Goal: Task Accomplishment & Management: Use online tool/utility

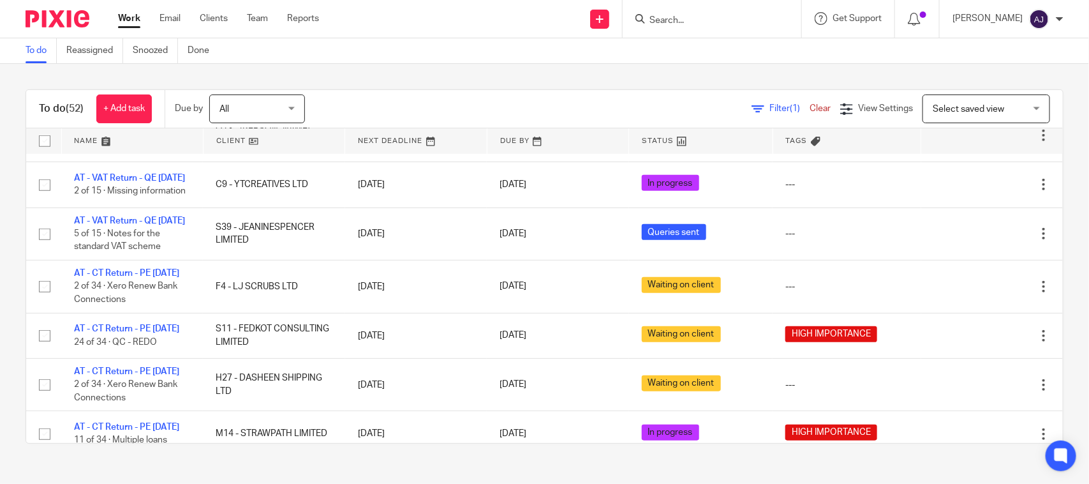
scroll to position [479, 0]
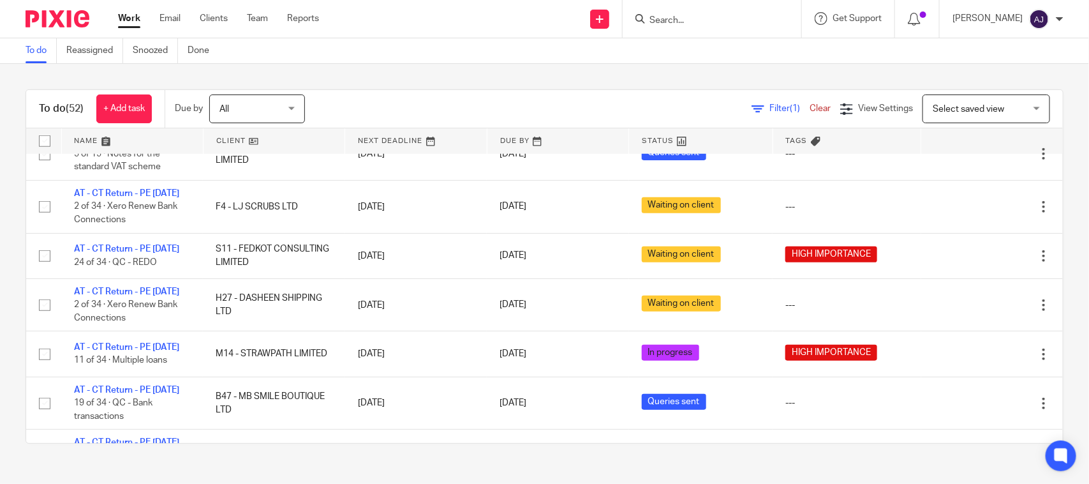
click at [140, 103] on link "AT - VAT Return - QE 31-07-2025" at bounding box center [129, 98] width 111 height 9
click at [405, 39] on div "To do Reassigned Snoozed Done" at bounding box center [544, 51] width 1089 height 26
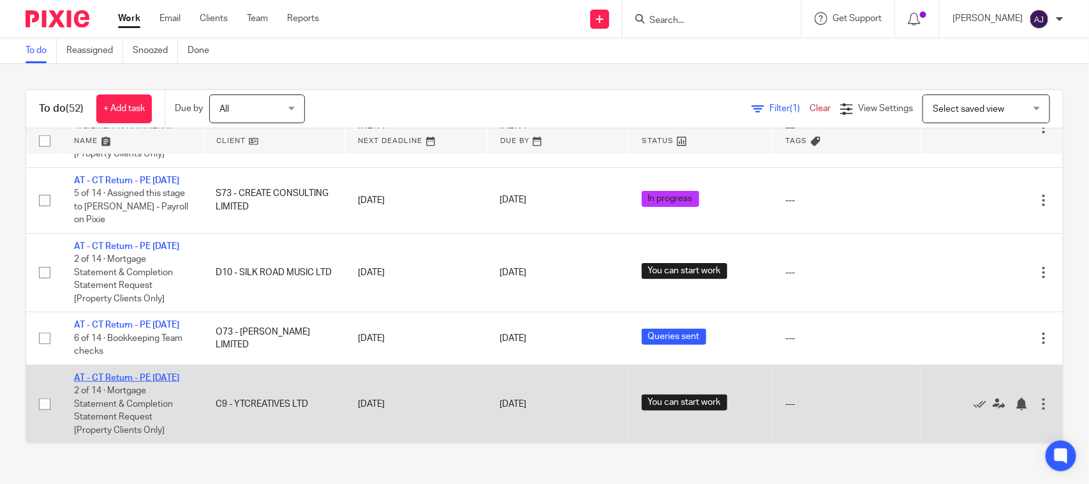
click at [115, 373] on link "AT - CT Return - PE 31-07-2025" at bounding box center [126, 377] width 105 height 9
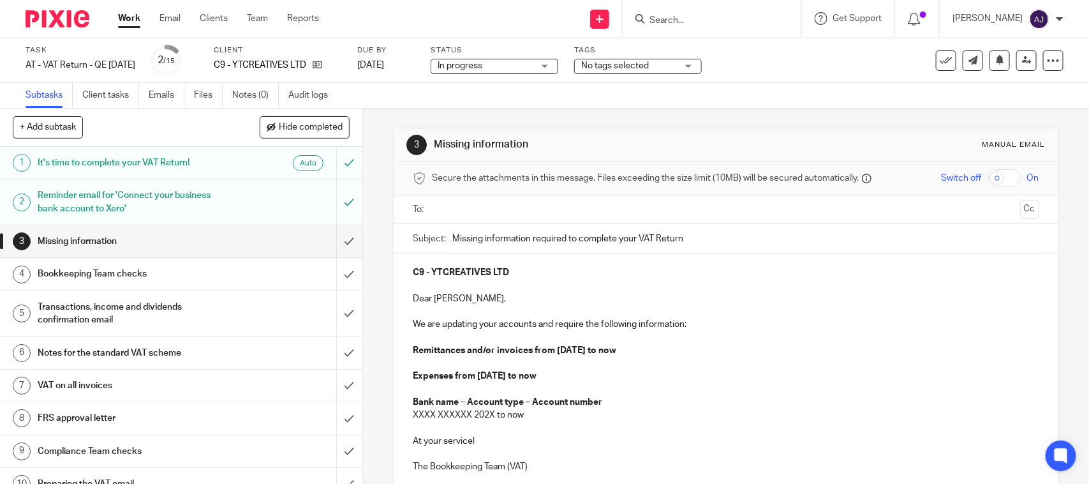
click at [727, 87] on div "Subtasks Client tasks Emails Files Notes (0) Audit logs" at bounding box center [544, 96] width 1089 height 26
click at [336, 242] on input "submit" at bounding box center [181, 241] width 362 height 32
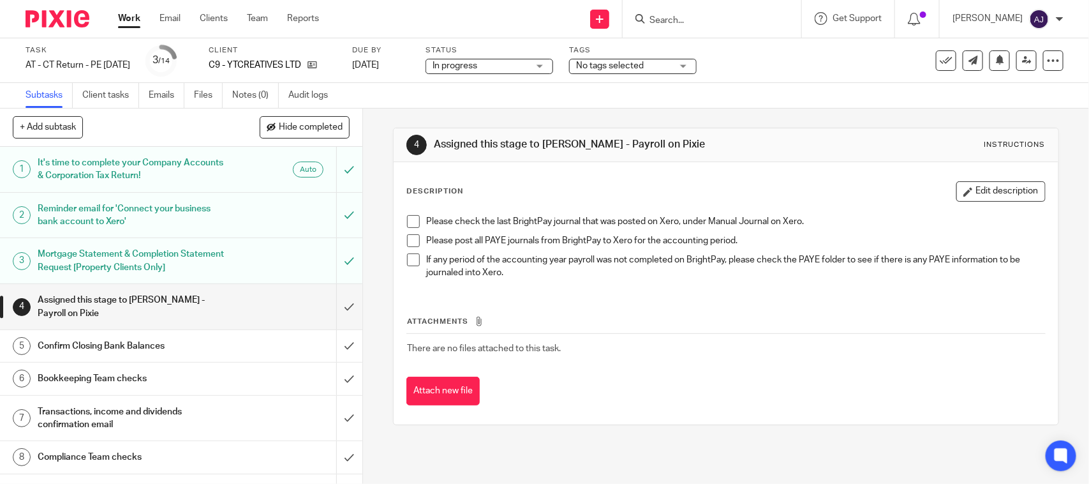
scroll to position [80, 0]
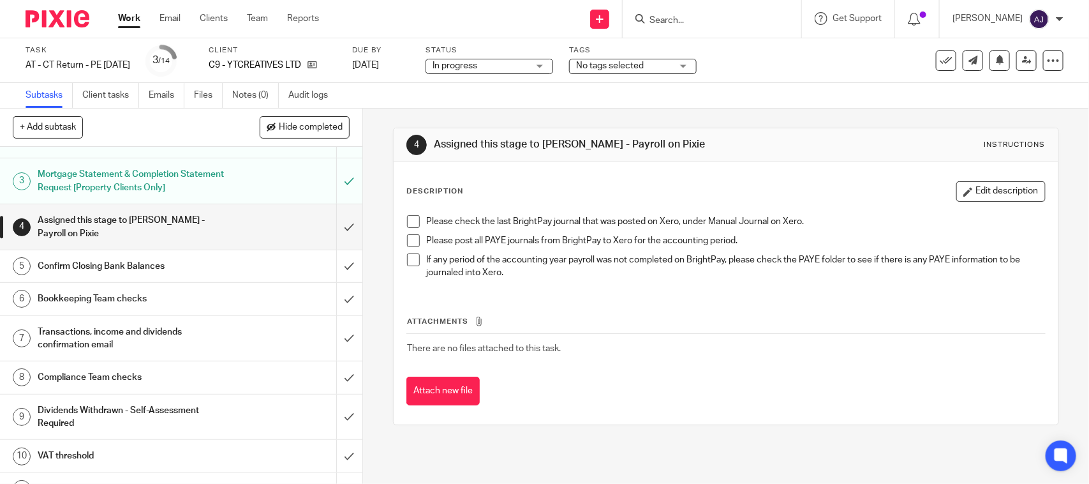
click at [118, 270] on h1 "Confirm Closing Bank Balances" at bounding box center [133, 266] width 191 height 19
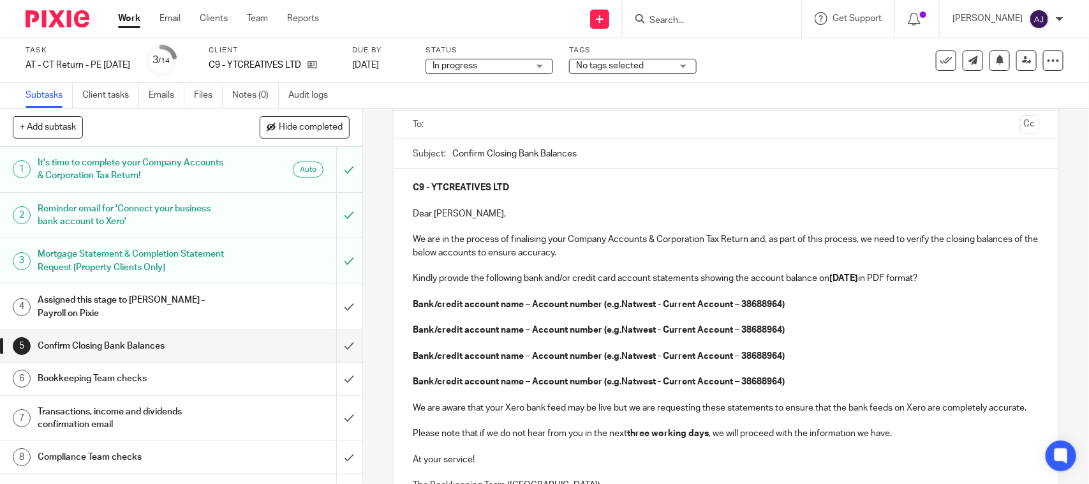
scroll to position [71, 0]
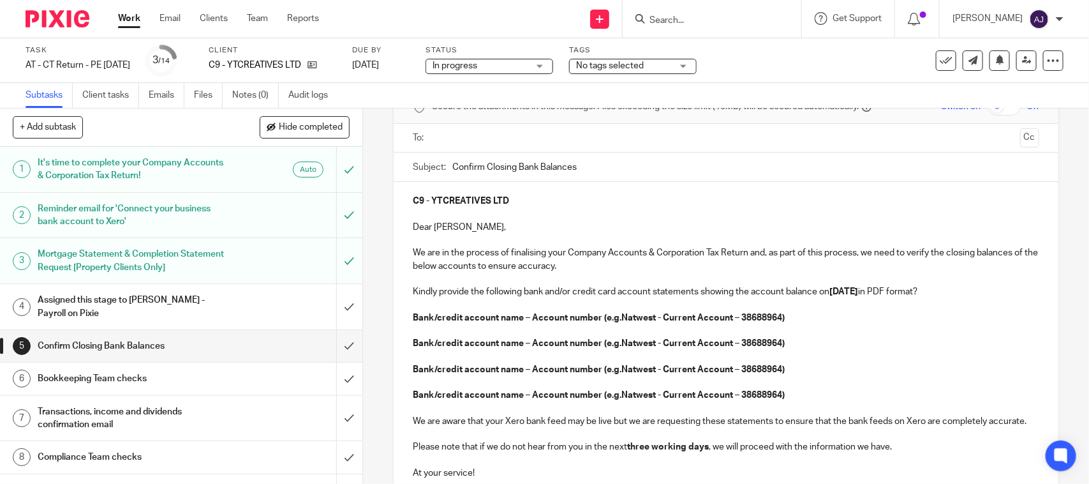
click at [537, 198] on p "C9 - YTCREATIVES LTD" at bounding box center [726, 201] width 626 height 13
copy strong "YTCREATIVES LTD"
paste input "YTCREATIVES LTD"
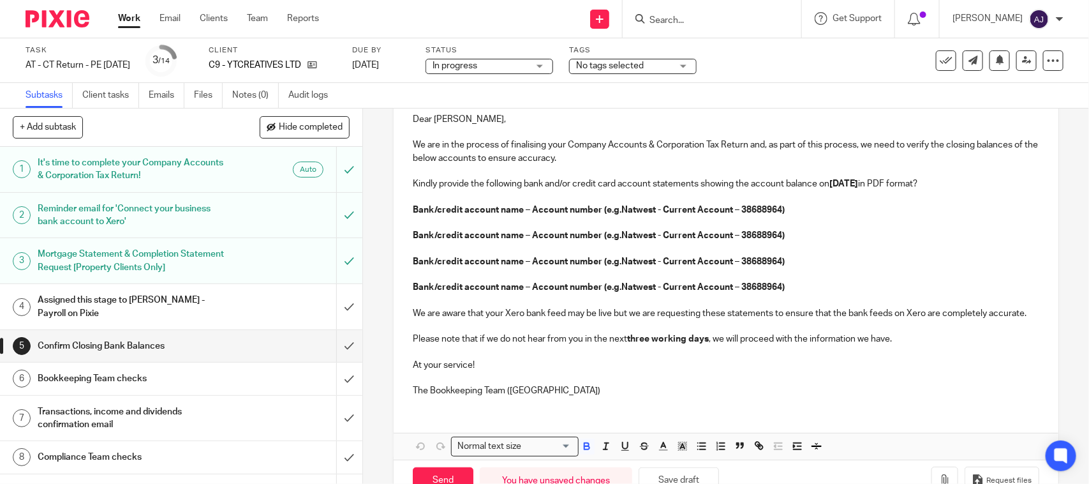
scroll to position [151, 0]
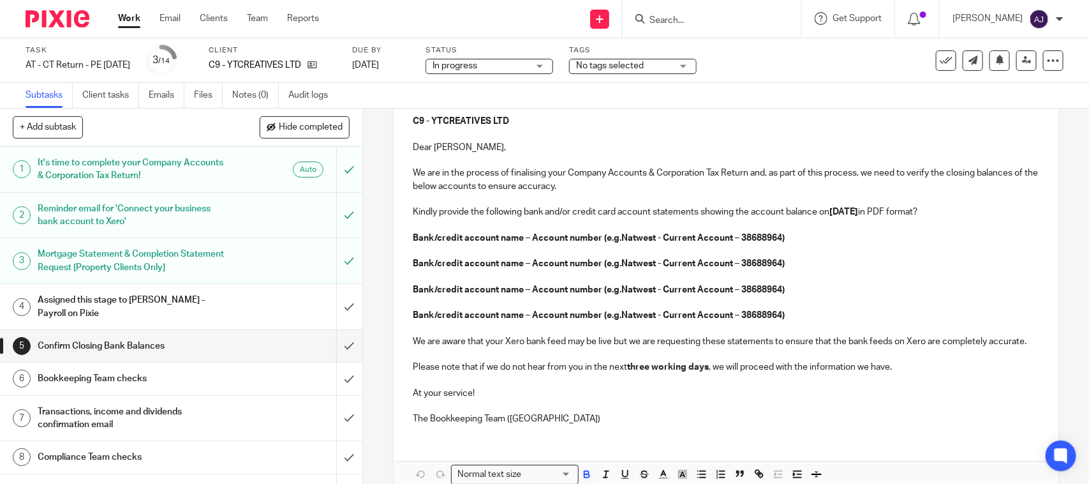
type input "Confirm Closing Bank Balances - YTCREATIVES LTD"
click at [650, 237] on strong "Bank/credit account name – Account number (e.g.Natwest - Current Account – 3868…" at bounding box center [599, 238] width 372 height 9
click at [562, 238] on strong "Revolut - Company Current Account - 85858064" at bounding box center [513, 238] width 200 height 9
drag, startPoint x: 653, startPoint y: 265, endPoint x: 661, endPoint y: 279, distance: 16.9
click at [653, 265] on strong "Bank/credit account name – Account number (e.g.Natwest - Current Account – 3868…" at bounding box center [599, 263] width 372 height 9
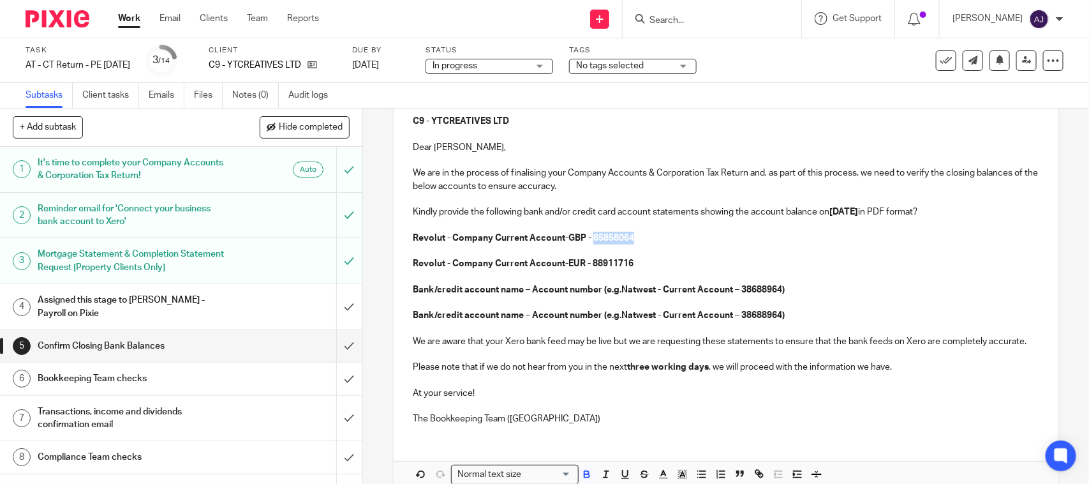
click at [659, 240] on p "Revolut - Company Current Account-GBP - 85858064" at bounding box center [726, 238] width 626 height 13
click at [632, 268] on p "Revolut - Company Current Account-EUR - 88911716" at bounding box center [726, 263] width 626 height 13
click at [649, 259] on p "Revolut - Company Current Account-EUR - 88911716" at bounding box center [726, 263] width 626 height 13
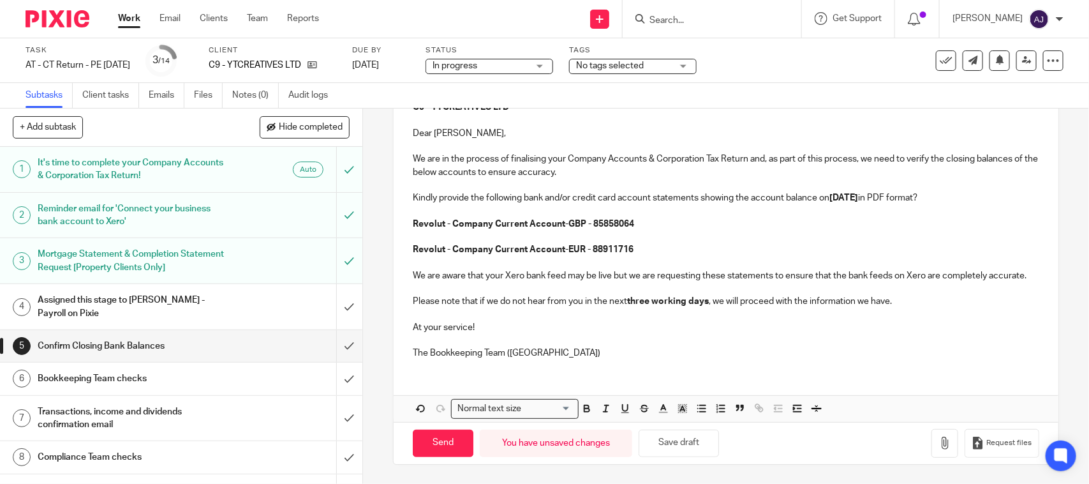
scroll to position [179, 0]
click at [686, 453] on button "Save draft" at bounding box center [679, 442] width 80 height 27
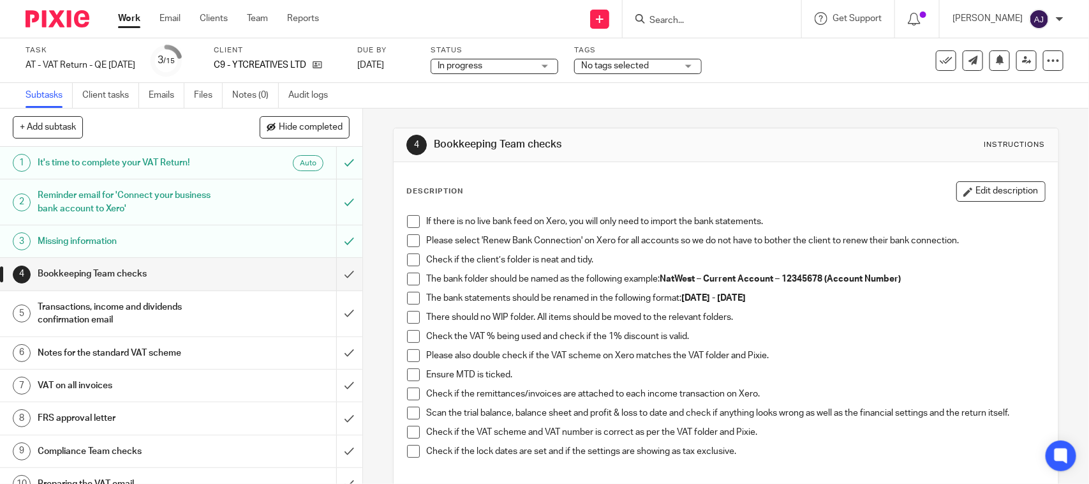
click at [407, 227] on span at bounding box center [413, 221] width 13 height 13
click at [408, 243] on span at bounding box center [413, 240] width 13 height 13
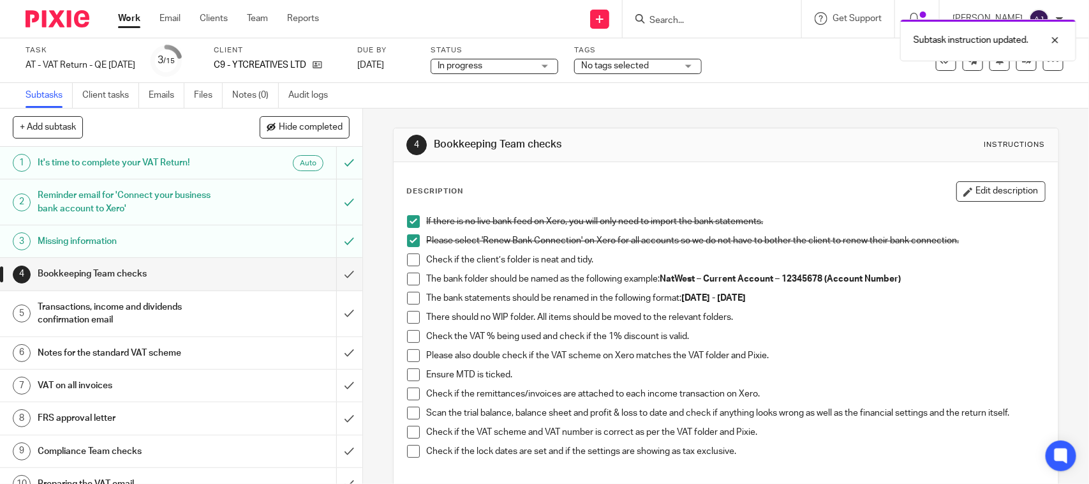
click at [407, 256] on span at bounding box center [413, 259] width 13 height 13
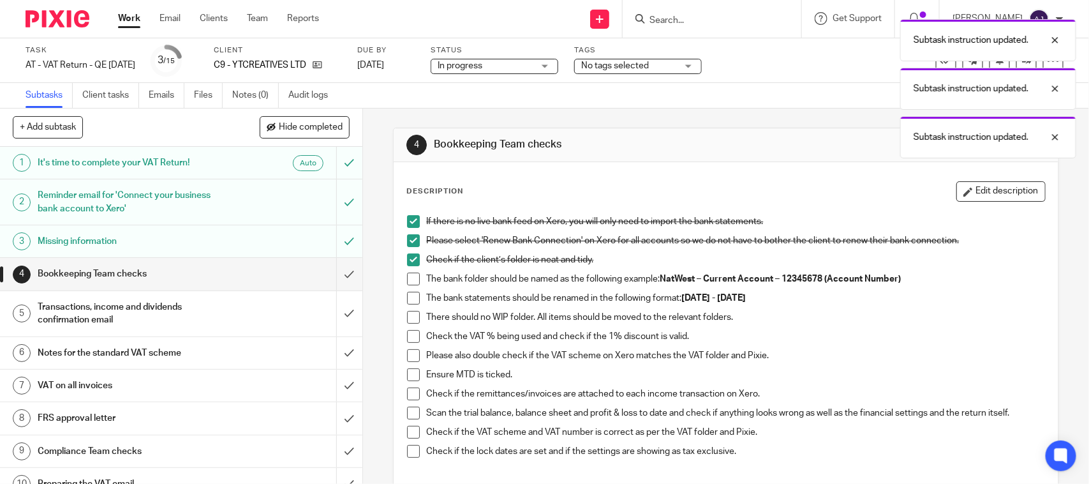
click at [407, 281] on span at bounding box center [413, 278] width 13 height 13
click at [407, 294] on span at bounding box center [413, 298] width 13 height 13
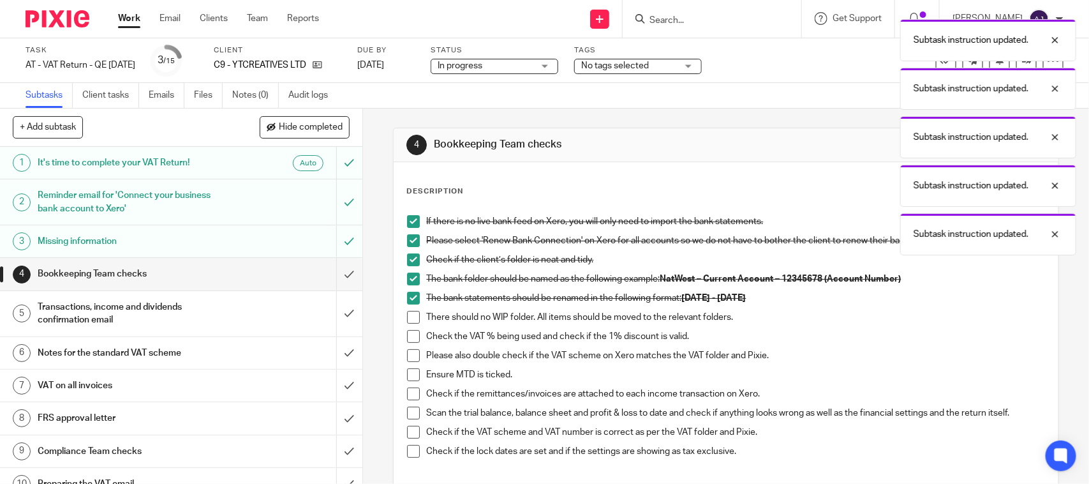
click at [407, 317] on span at bounding box center [413, 317] width 13 height 13
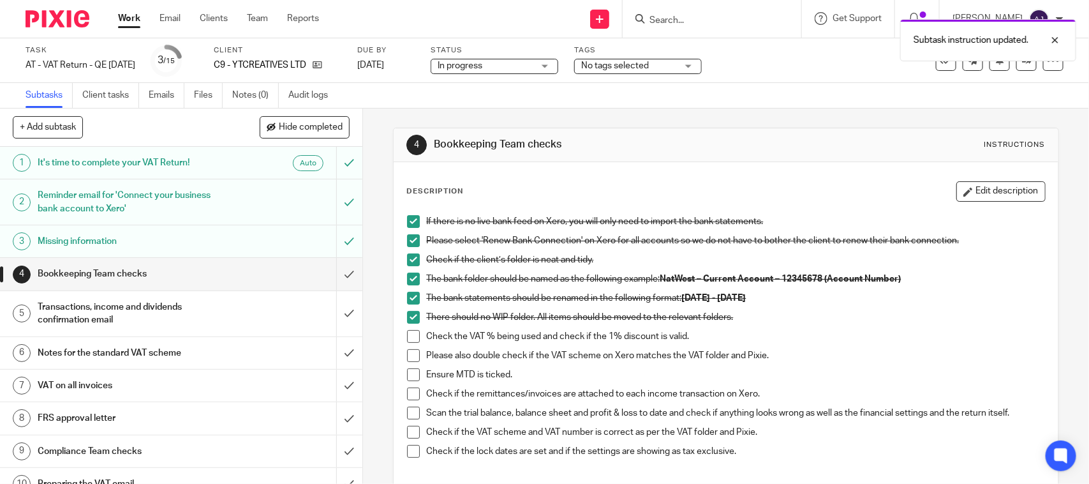
click at [412, 329] on li "There should no WIP folder. All items should be moved to the relevant folders." at bounding box center [725, 320] width 637 height 19
click at [407, 331] on span at bounding box center [413, 336] width 13 height 13
click at [407, 361] on span at bounding box center [413, 355] width 13 height 13
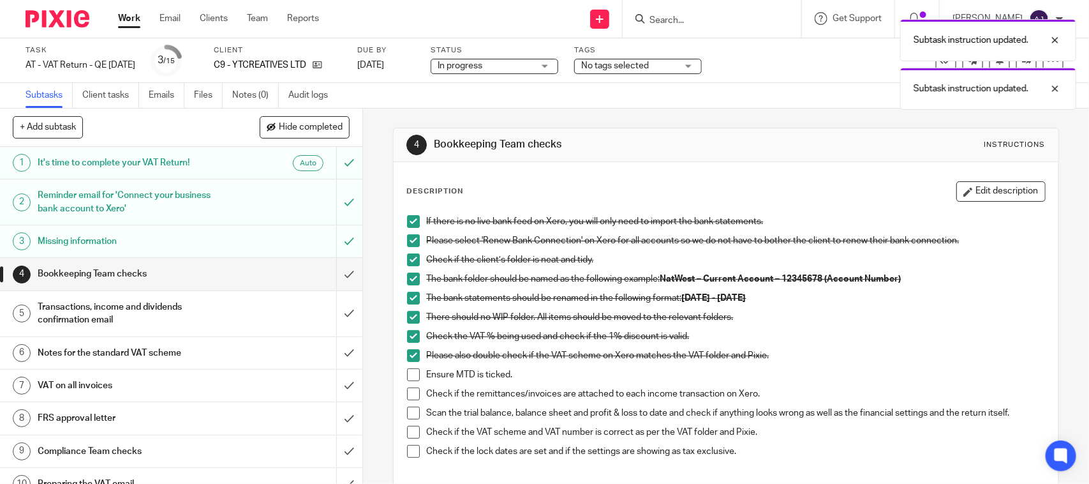
click at [407, 374] on span at bounding box center [413, 374] width 13 height 13
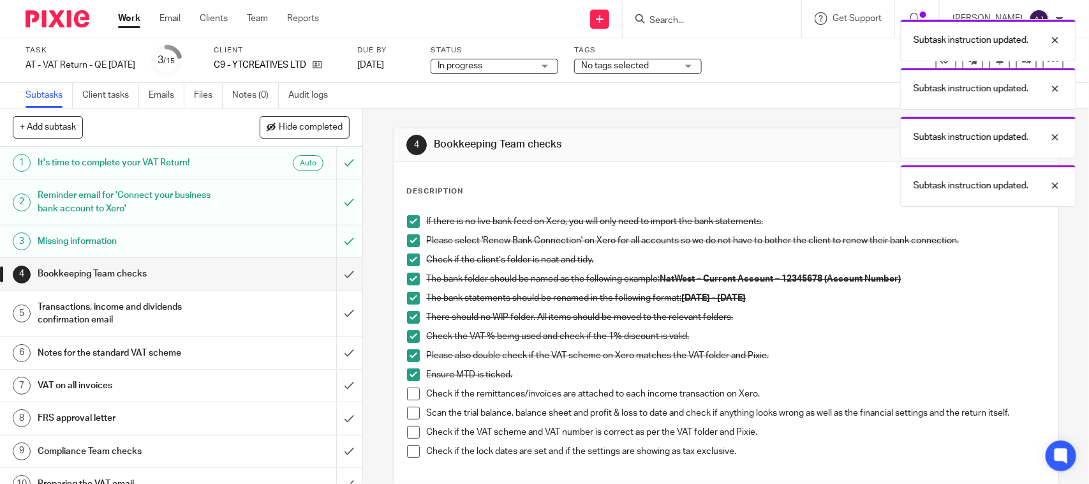
click at [410, 394] on span at bounding box center [413, 393] width 13 height 13
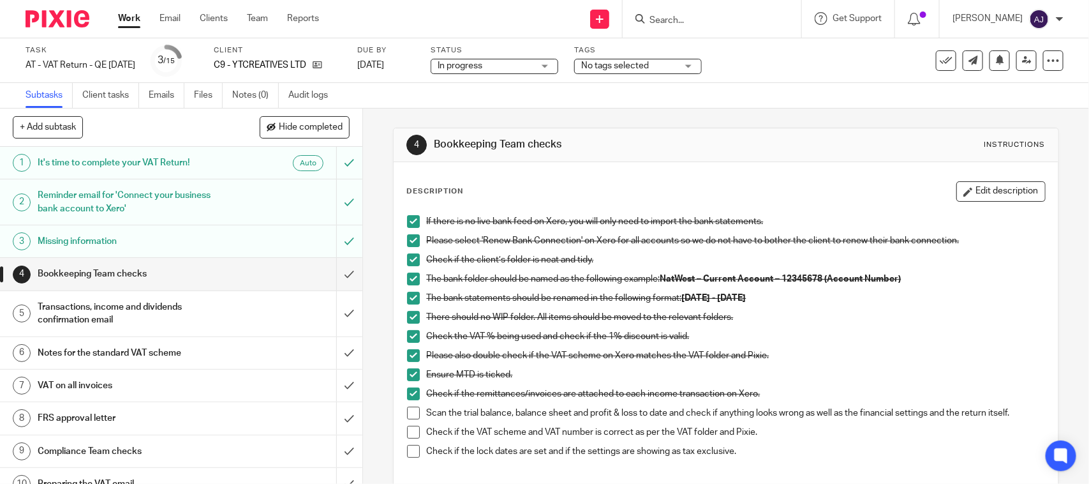
click at [786, 110] on div "4 Bookkeeping Team checks Instructions Description Edit description If there is…" at bounding box center [726, 368] width 666 height 521
click at [683, 17] on input "Search" at bounding box center [705, 20] width 115 height 11
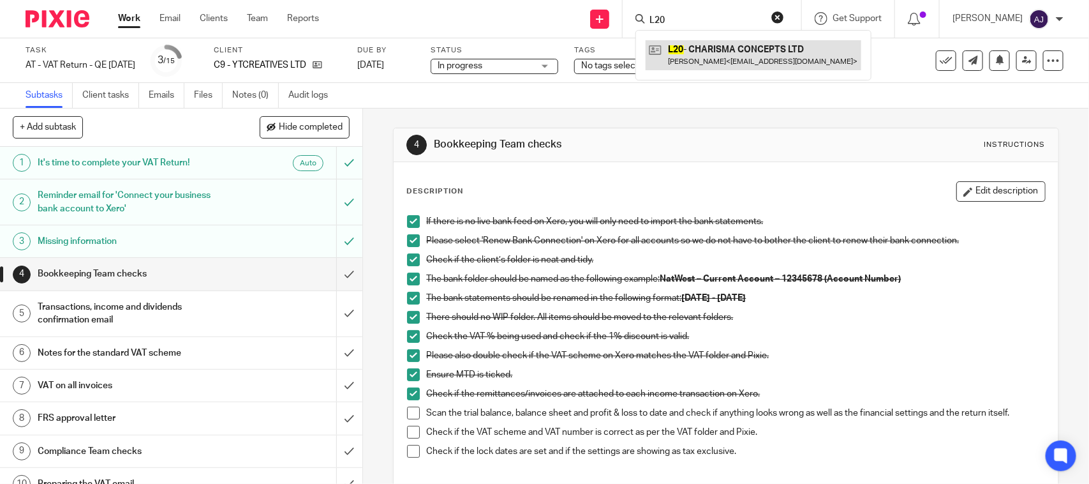
type input "L20"
click at [706, 58] on link at bounding box center [754, 54] width 216 height 29
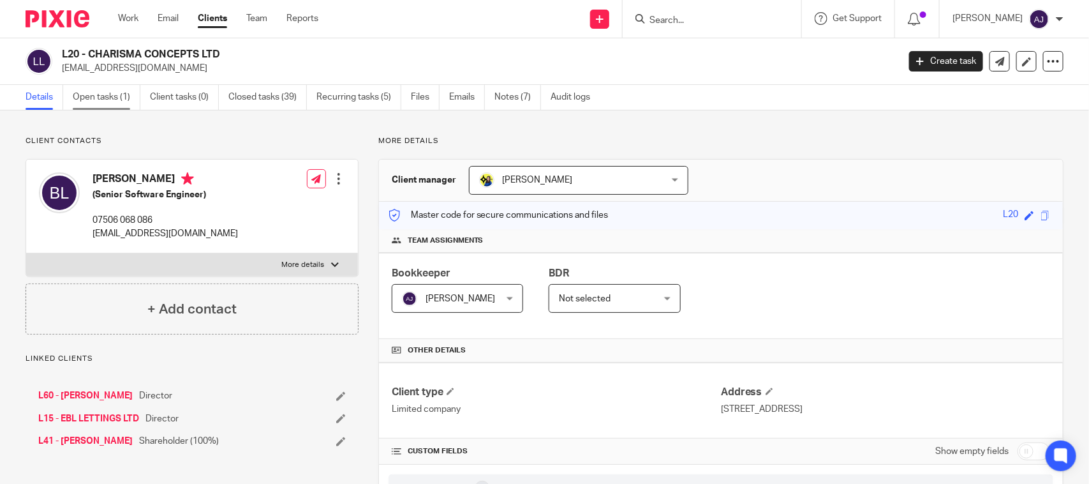
click at [93, 91] on link "Open tasks (1)" at bounding box center [107, 97] width 68 height 25
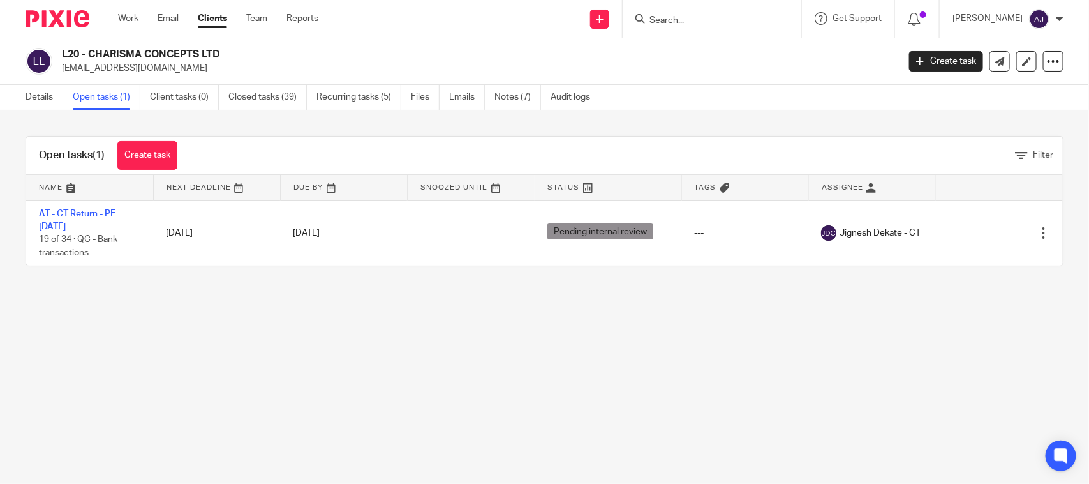
click at [234, 303] on main "L20 - CHARISMA CONCEPTS LTD benlamp@icloud.com Create task Update from Companie…" at bounding box center [544, 242] width 1089 height 484
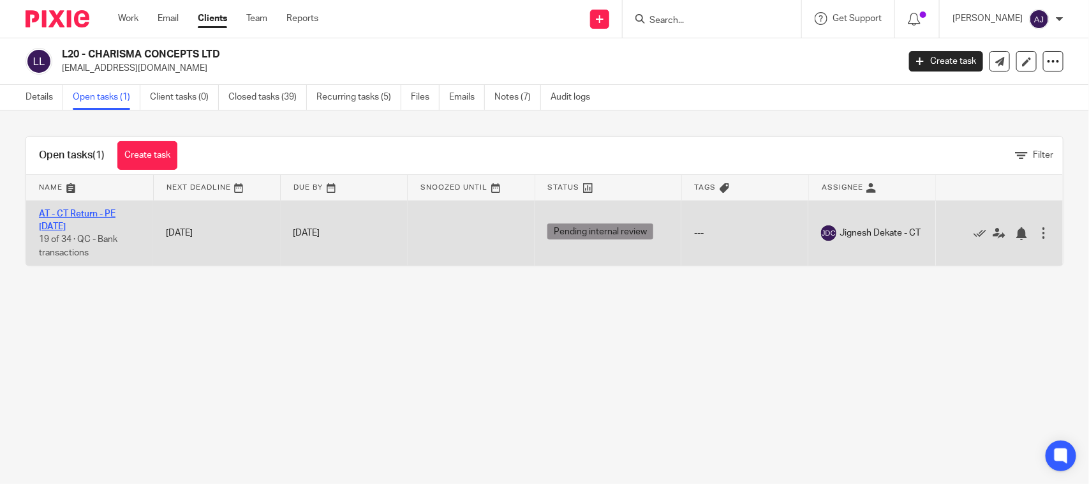
click at [55, 214] on link "AT - CT Return - PE 28-02-2025" at bounding box center [77, 220] width 77 height 22
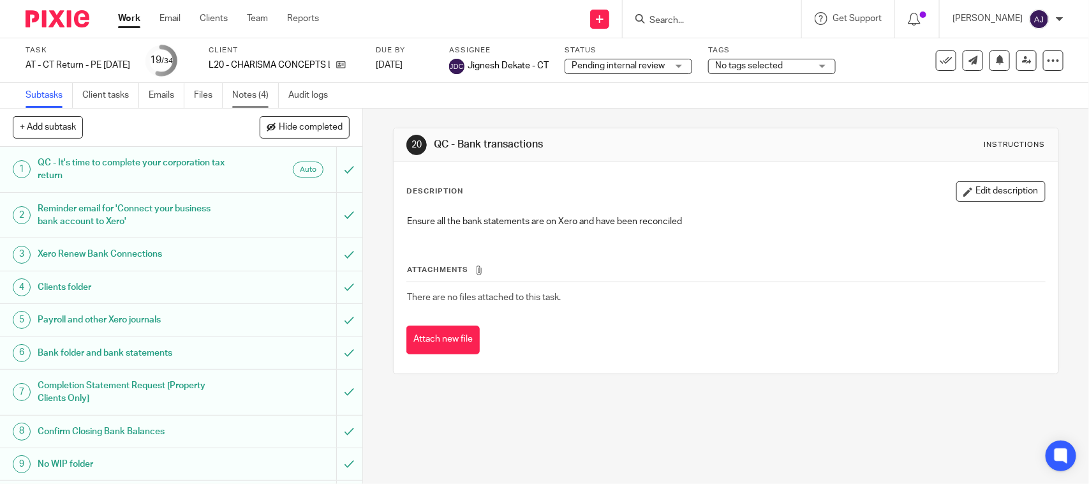
click at [242, 94] on link "Notes (4)" at bounding box center [255, 95] width 47 height 25
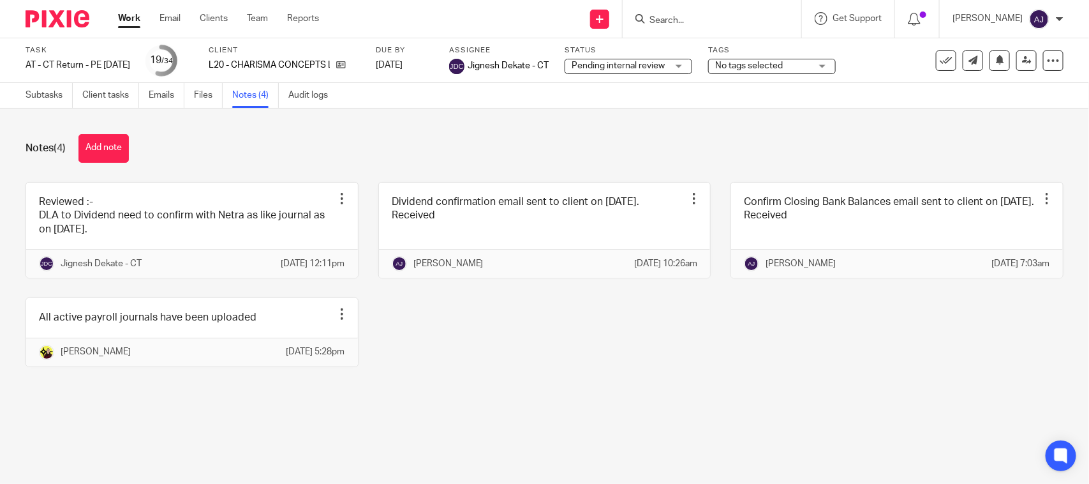
click at [445, 372] on div "Reviewed :- DLA to Dividend need to confirm with Netra as like journal as on [D…" at bounding box center [535, 284] width 1058 height 204
click at [445, 372] on div "Reviewed :- DLA to Dividend need to confirm with Netra as like journal as on 05…" at bounding box center [535, 284] width 1058 height 204
click at [618, 383] on div "Reviewed :- DLA to Dividend need to confirm with Netra as like journal as on 05…" at bounding box center [535, 284] width 1058 height 204
click at [857, 375] on div "Reviewed :- DLA to Dividend need to confirm with Netra as like journal as on 05…" at bounding box center [535, 284] width 1058 height 204
click at [547, 361] on div "Reviewed :- DLA to Dividend need to confirm with Netra as like journal as on 05…" at bounding box center [535, 284] width 1058 height 204
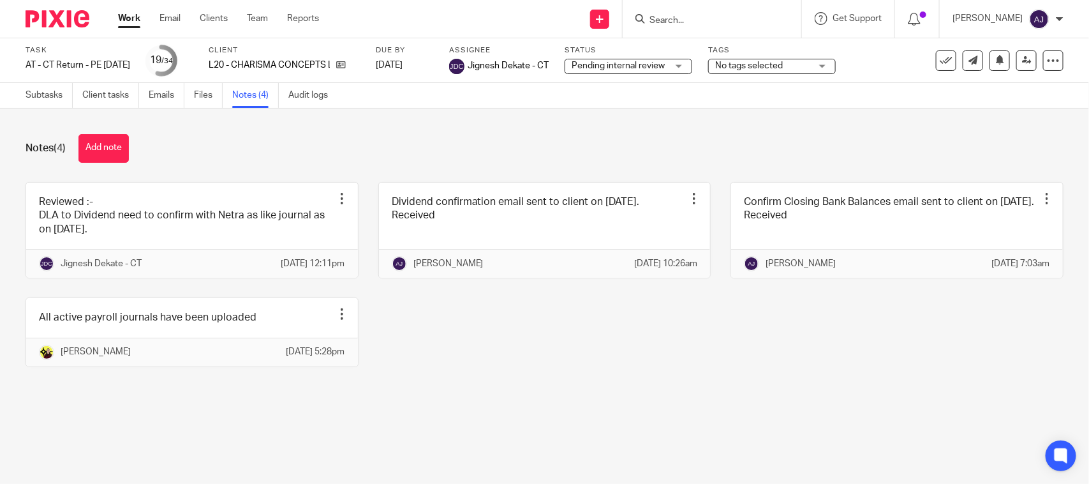
click at [406, 321] on div "Reviewed :- DLA to Dividend need to confirm with Netra as like journal as on 05…" at bounding box center [535, 284] width 1058 height 204
click at [551, 327] on div "Reviewed :- DLA to Dividend need to confirm with Netra as like journal as on 05…" at bounding box center [535, 284] width 1058 height 204
click at [551, 118] on div "Notes (4) Add note Reviewed :- DLA to Dividend need to confirm with Netra as li…" at bounding box center [544, 259] width 1089 height 303
click at [163, 151] on div "Notes (4) Add note" at bounding box center [545, 148] width 1038 height 29
drag, startPoint x: 228, startPoint y: 66, endPoint x: 375, endPoint y: 68, distance: 146.8
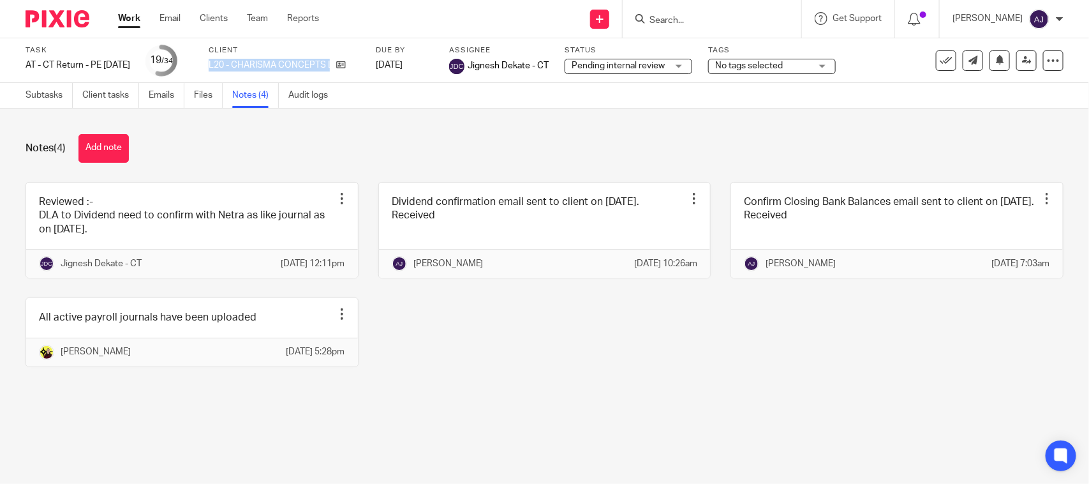
click at [375, 68] on div "Task AT - CT Return - PE 28-02-2025 Save AT - CT Return - PE 28-02-2025 19 /34 …" at bounding box center [458, 60] width 865 height 31
copy div "L20 - CHARISMA CONCEPTS LTD"
click at [408, 120] on div "Notes (4) Add note Reviewed :- DLA to Dividend need to confirm with Netra as li…" at bounding box center [544, 259] width 1089 height 303
click at [480, 166] on div "Notes (4) Add note Reviewed :- DLA to Dividend need to confirm with Netra as li…" at bounding box center [544, 259] width 1089 height 303
click at [301, 138] on div "Notes (4) Add note" at bounding box center [545, 148] width 1038 height 29
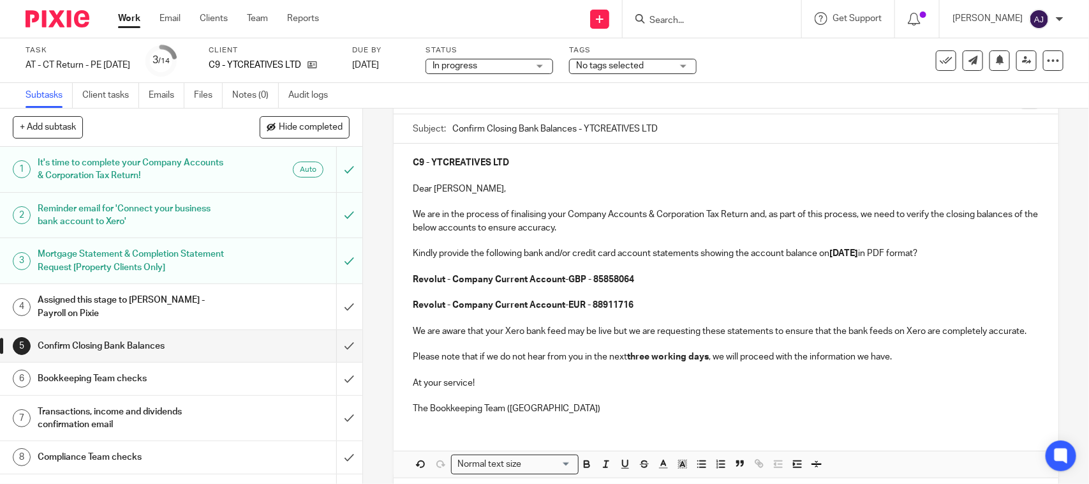
scroll to position [179, 0]
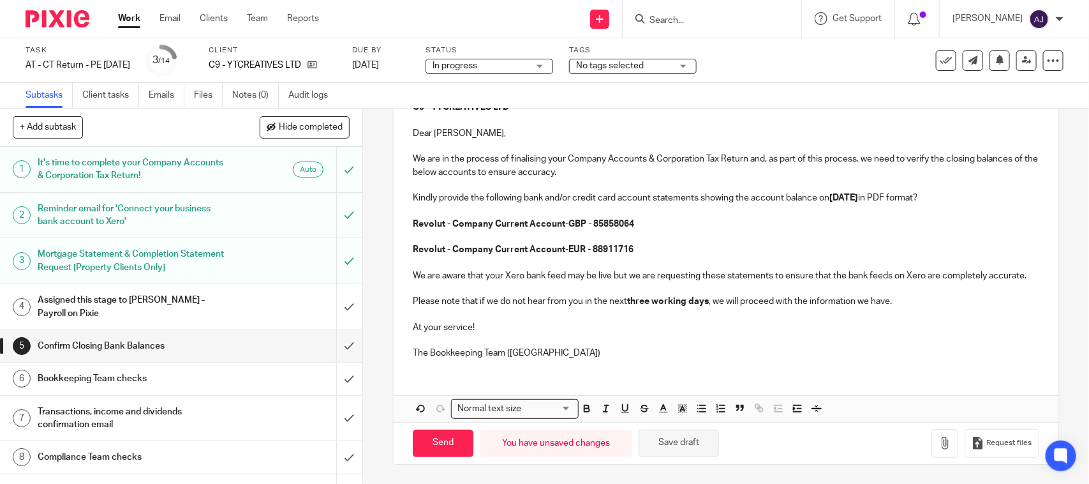
click at [671, 442] on button "Save draft" at bounding box center [679, 442] width 80 height 27
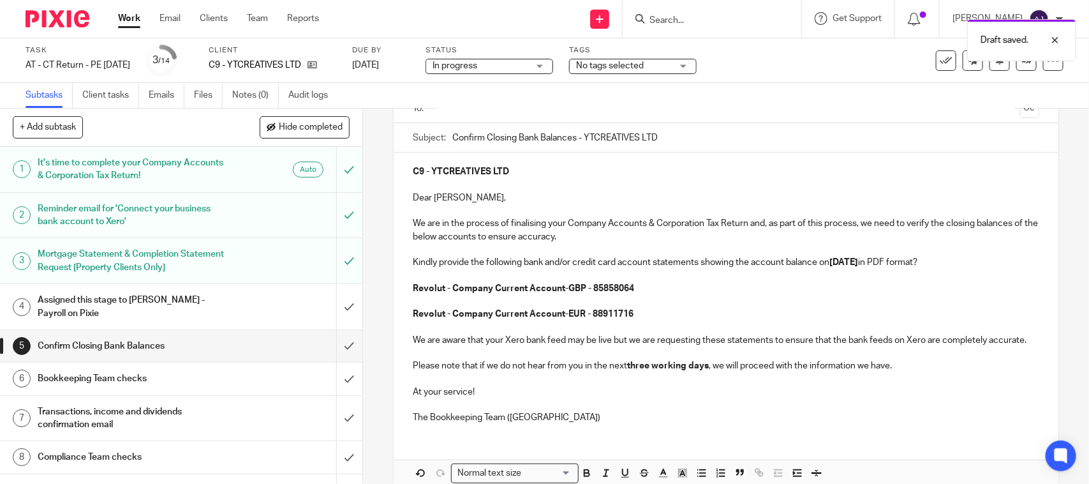
scroll to position [0, 0]
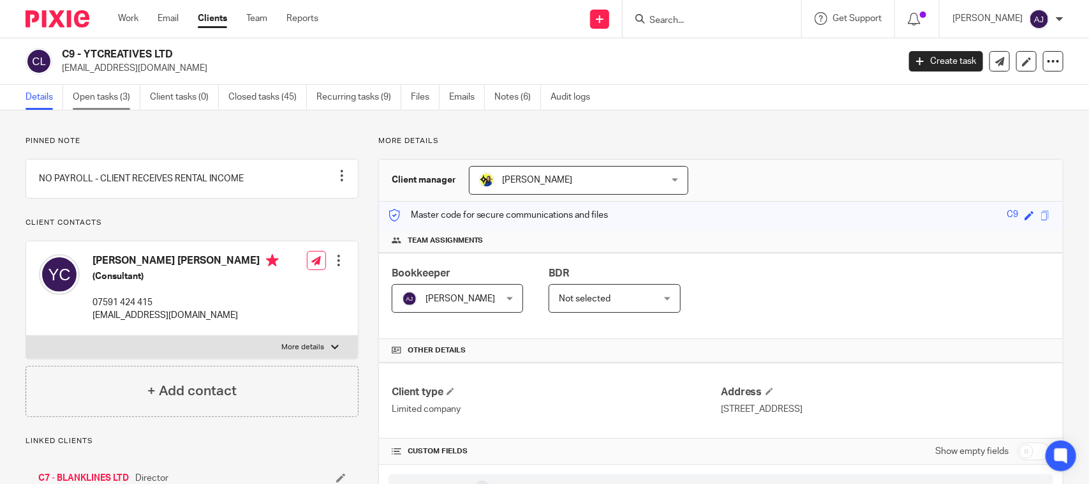
click at [128, 107] on link "Open tasks (3)" at bounding box center [107, 97] width 68 height 25
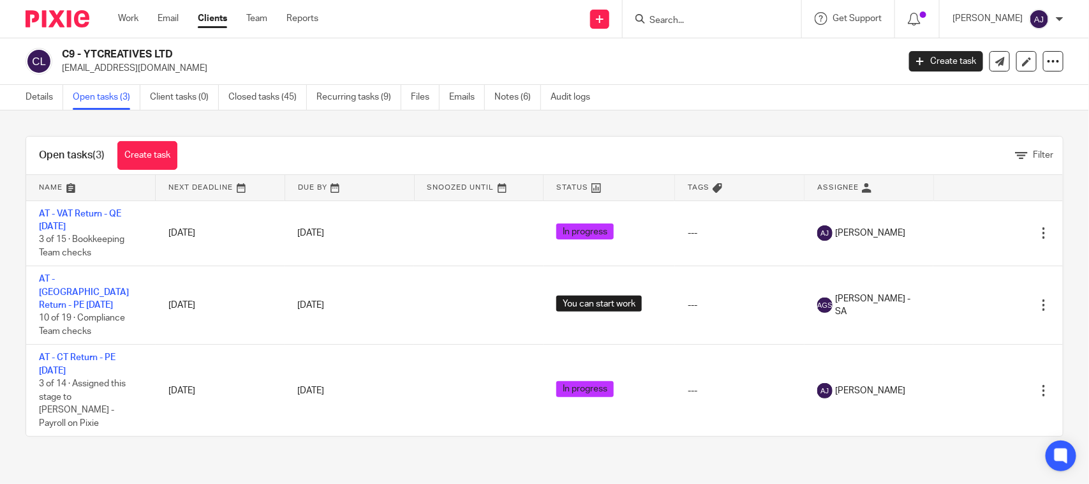
click at [640, 129] on div "Open tasks (3) Create task Filter Name Next Deadline Due By Snoozed Until Statu…" at bounding box center [544, 286] width 1089 height 352
click at [801, 87] on div "Details Open tasks (3) Client tasks (0) Closed tasks (45) Recurring tasks (9) F…" at bounding box center [544, 98] width 1089 height 26
click at [801, 132] on div "Open tasks (3) Create task Filter Name Next Deadline Due By Snoozed Until Statu…" at bounding box center [544, 286] width 1089 height 352
click at [788, 63] on p "info@ytcreatives.com" at bounding box center [476, 68] width 828 height 13
click at [784, 69] on p "info@ytcreatives.com" at bounding box center [476, 68] width 828 height 13
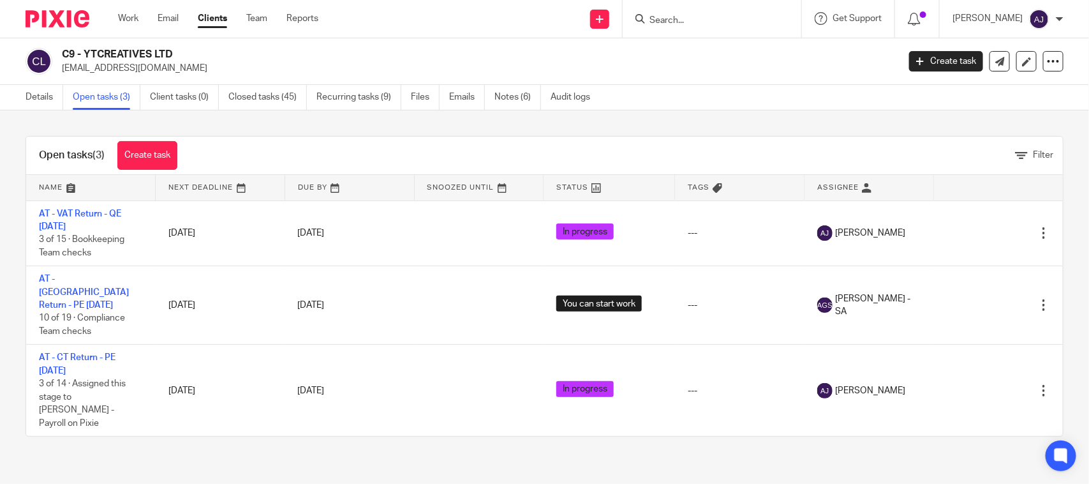
click at [792, 86] on div "Details Open tasks (3) Client tasks (0) Closed tasks (45) Recurring tasks (9) F…" at bounding box center [544, 98] width 1089 height 26
click at [696, 80] on div "C9 - YTCREATIVES LTD info@ytcreatives.com Create task Update from Companies Hou…" at bounding box center [544, 61] width 1089 height 47
click at [697, 83] on div "C9 - YTCREATIVES LTD info@ytcreatives.com Create task Update from Companies Hou…" at bounding box center [544, 61] width 1089 height 47
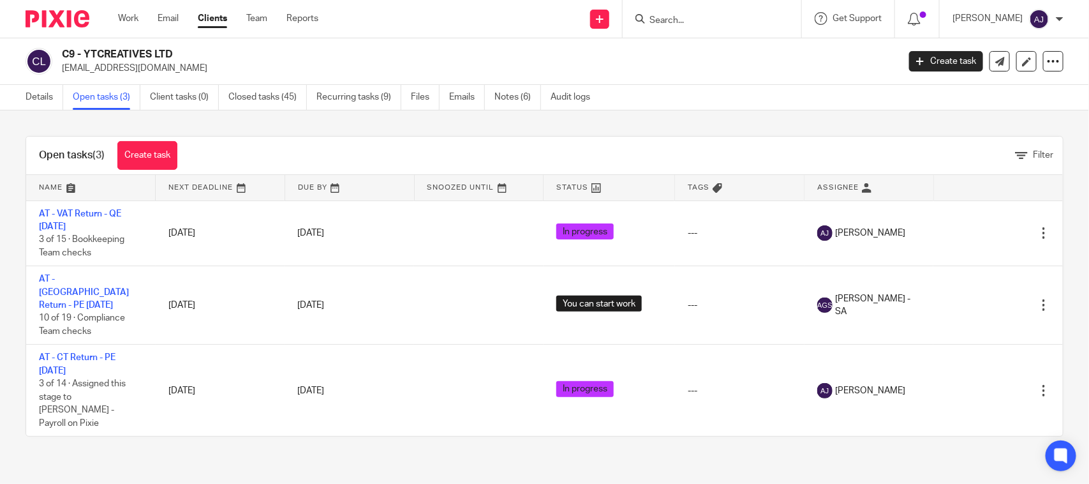
click at [678, 138] on div "Open tasks (3) Create task Filter" at bounding box center [544, 156] width 1037 height 38
click at [683, 128] on div "Open tasks (3) Create task Filter Name Next Deadline Due By Snoozed Until Statu…" at bounding box center [544, 286] width 1089 height 352
click at [680, 108] on div "Details Open tasks (3) Client tasks (0) Closed tasks (45) Recurring tasks (9) F…" at bounding box center [544, 98] width 1089 height 26
click at [741, 87] on div "Details Open tasks (3) Client tasks (0) Closed tasks (45) Recurring tasks (9) F…" at bounding box center [544, 98] width 1089 height 26
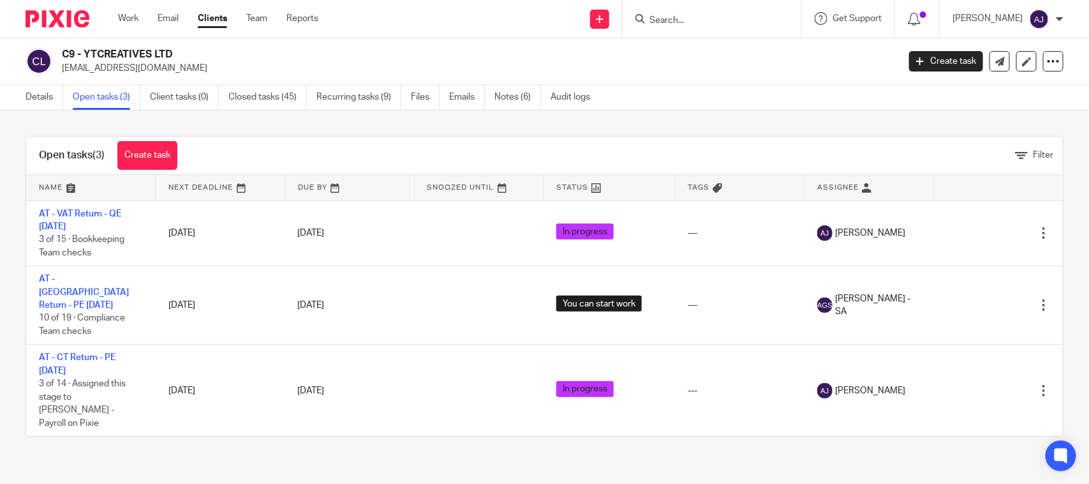
click at [531, 51] on h2 "C9 - YTCREATIVES LTD" at bounding box center [393, 54] width 662 height 13
click at [0, 153] on div "Open tasks (3) Create task Filter Name Next Deadline Due By Snoozed Until Statu…" at bounding box center [544, 286] width 1089 height 352
click at [705, 100] on div "Details Open tasks (3) Client tasks (0) Closed tasks (45) Recurring tasks (9) F…" at bounding box center [544, 98] width 1089 height 26
click at [737, 108] on div "Details Open tasks (3) Client tasks (0) Closed tasks (45) Recurring tasks (9) F…" at bounding box center [544, 98] width 1089 height 26
click at [754, 123] on div "Open tasks (3) Create task Filter Name Next Deadline Due By Snoozed Until Statu…" at bounding box center [544, 286] width 1089 height 352
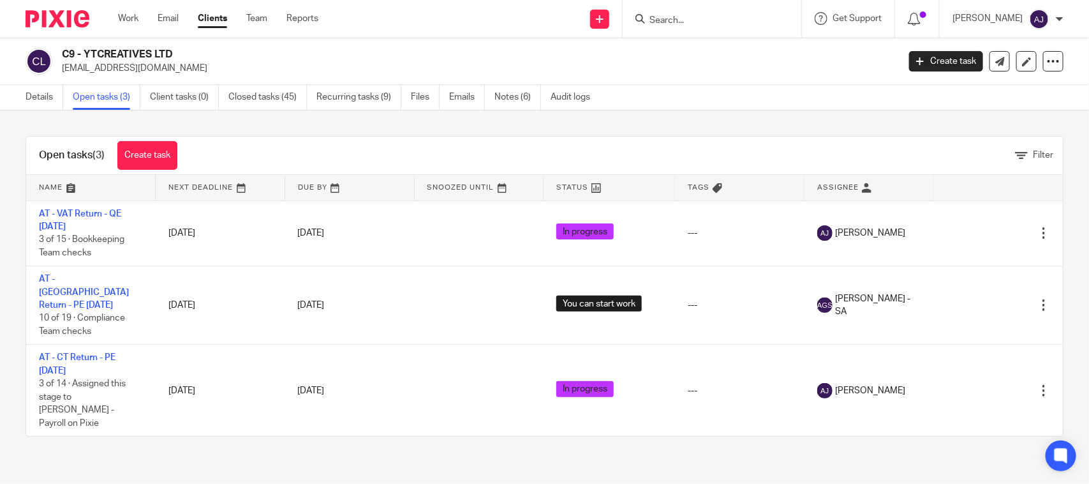
click at [403, 68] on p "info@ytcreatives.com" at bounding box center [476, 68] width 828 height 13
click at [697, 91] on div "Details Open tasks (3) Client tasks (0) Closed tasks (45) Recurring tasks (9) F…" at bounding box center [544, 98] width 1089 height 26
click at [718, 128] on div "Open tasks (3) Create task Filter Name Next Deadline Due By Snoozed Until Statu…" at bounding box center [544, 286] width 1089 height 352
click at [731, 20] on input "Search" at bounding box center [705, 20] width 115 height 11
click at [723, 53] on div "C9 - YTCREATIVES LTD info@ytcreatives.com" at bounding box center [476, 61] width 828 height 27
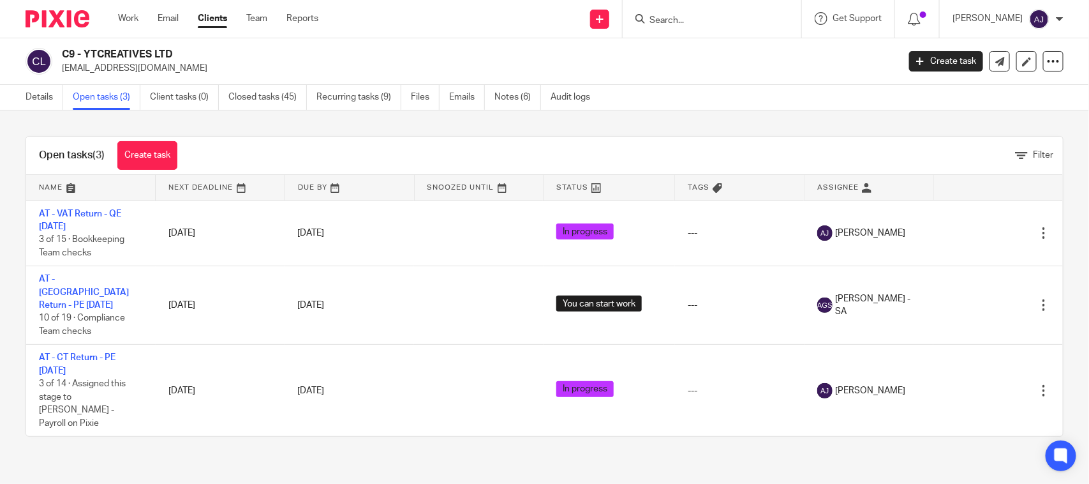
click at [777, 115] on div "Open tasks (3) Create task Filter Name Next Deadline Due By Snoozed Until Statu…" at bounding box center [544, 286] width 1089 height 352
click at [0, 97] on div "Details Open tasks (3) Client tasks (0) Closed tasks (45) Recurring tasks (9) F…" at bounding box center [311, 97] width 622 height 25
click at [26, 99] on link "Details" at bounding box center [45, 97] width 38 height 25
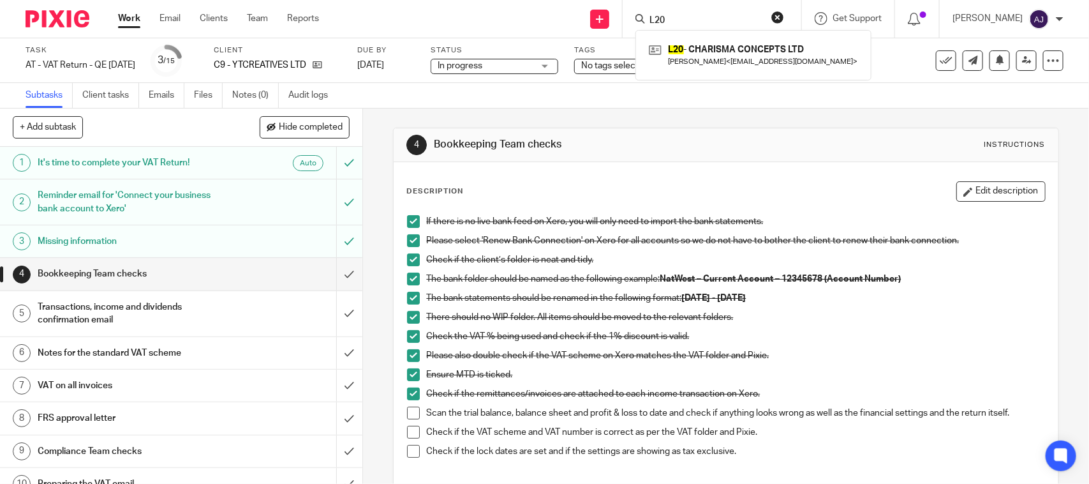
click at [413, 419] on span at bounding box center [413, 412] width 13 height 13
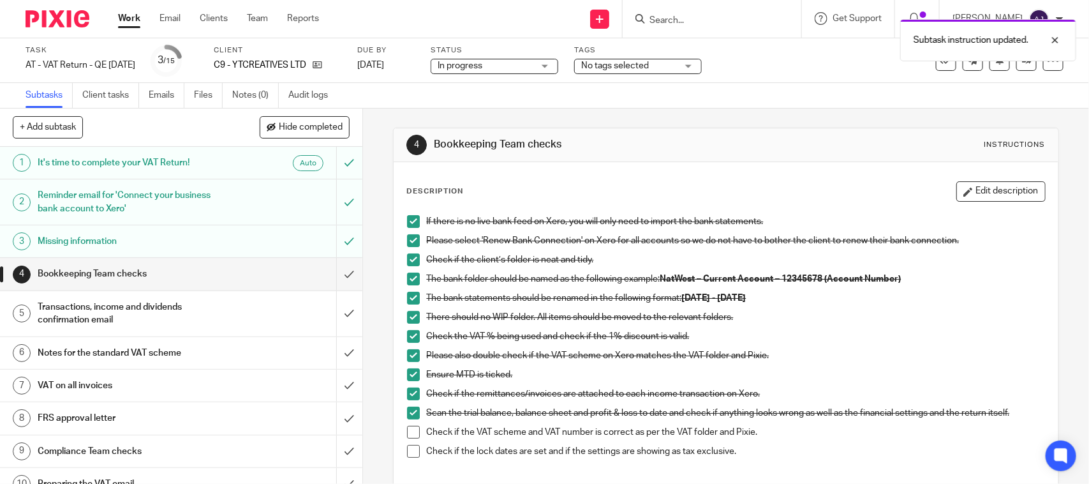
click at [413, 437] on span at bounding box center [413, 432] width 13 height 13
click at [412, 452] on span at bounding box center [413, 451] width 13 height 13
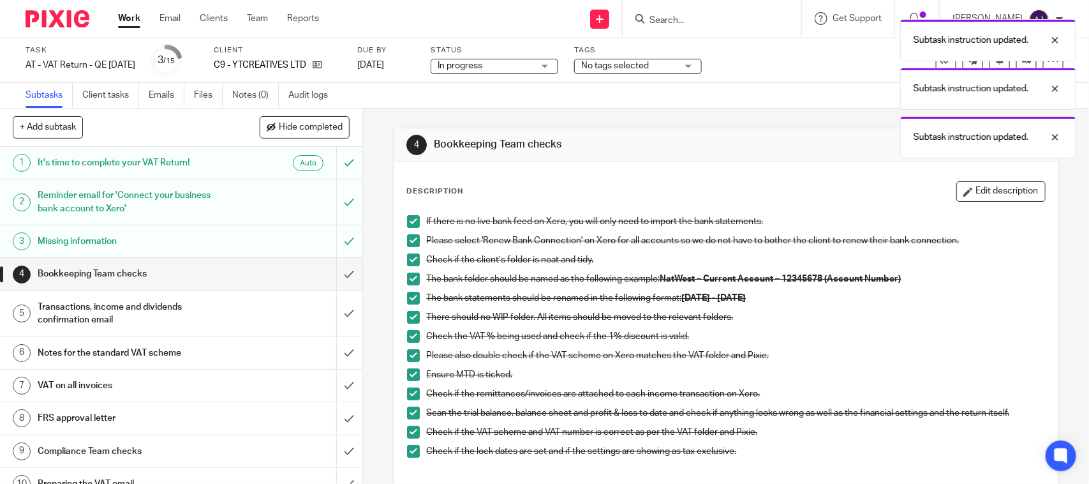
click at [706, 130] on div "Subtask instruction updated. Subtask instruction updated. Subtask instruction u…" at bounding box center [811, 85] width 532 height 145
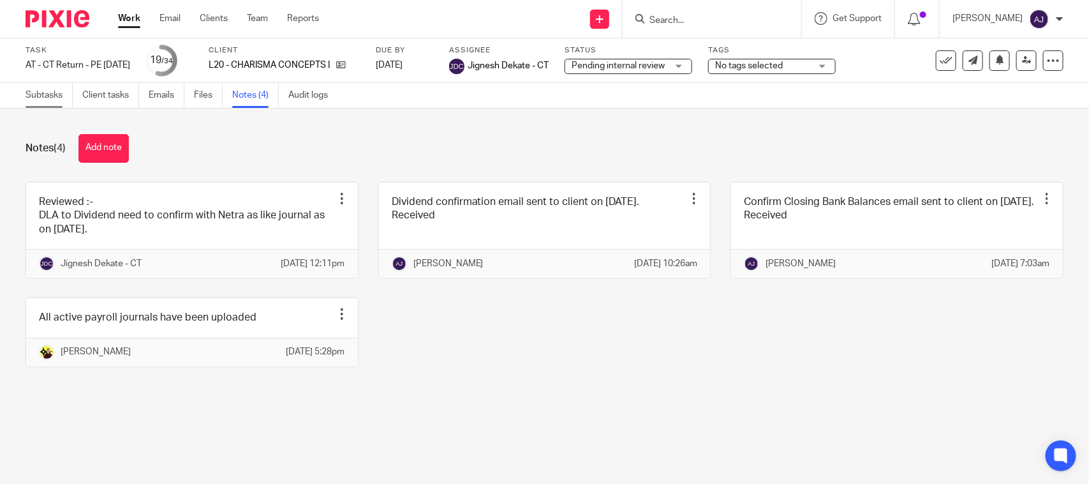
click at [45, 94] on link "Subtasks" at bounding box center [49, 95] width 47 height 25
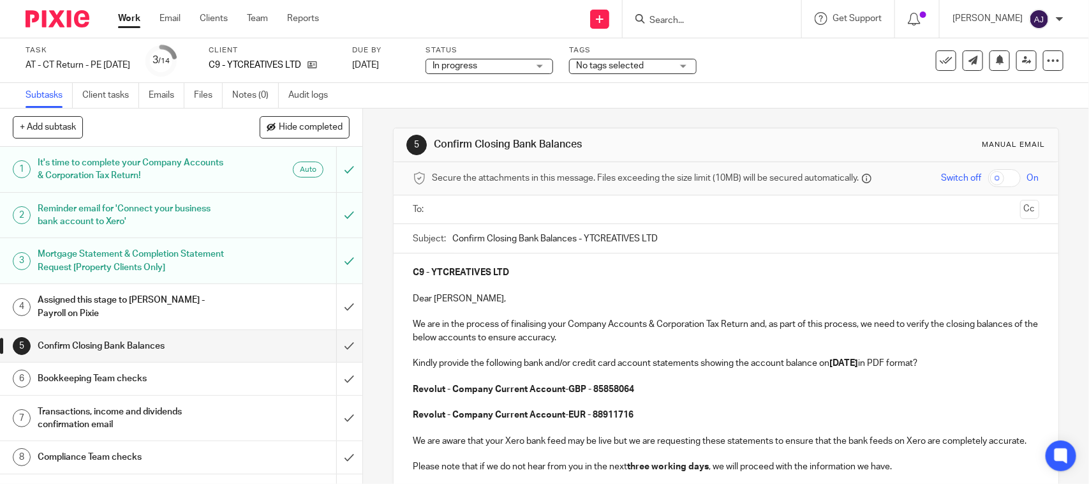
click at [562, 205] on input "text" at bounding box center [725, 209] width 578 height 15
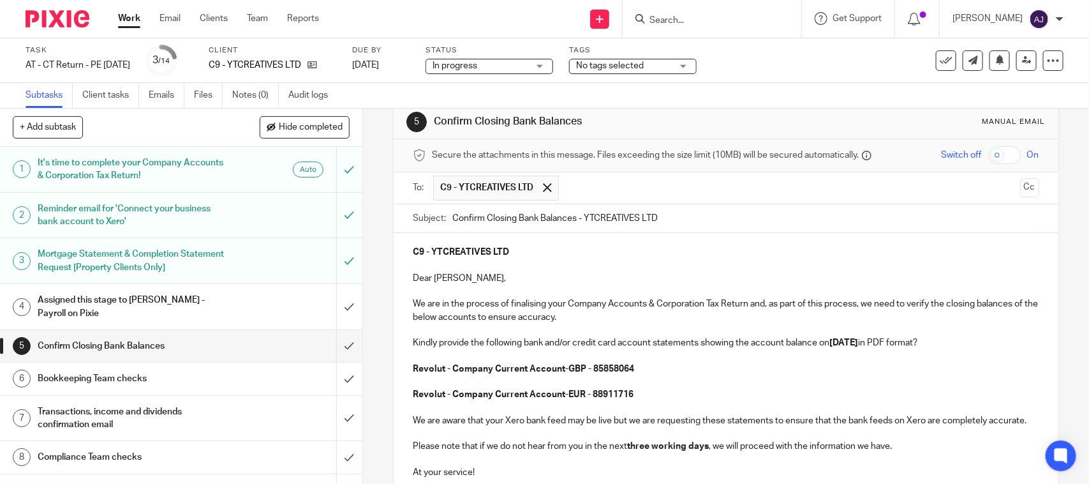
scroll to position [183, 0]
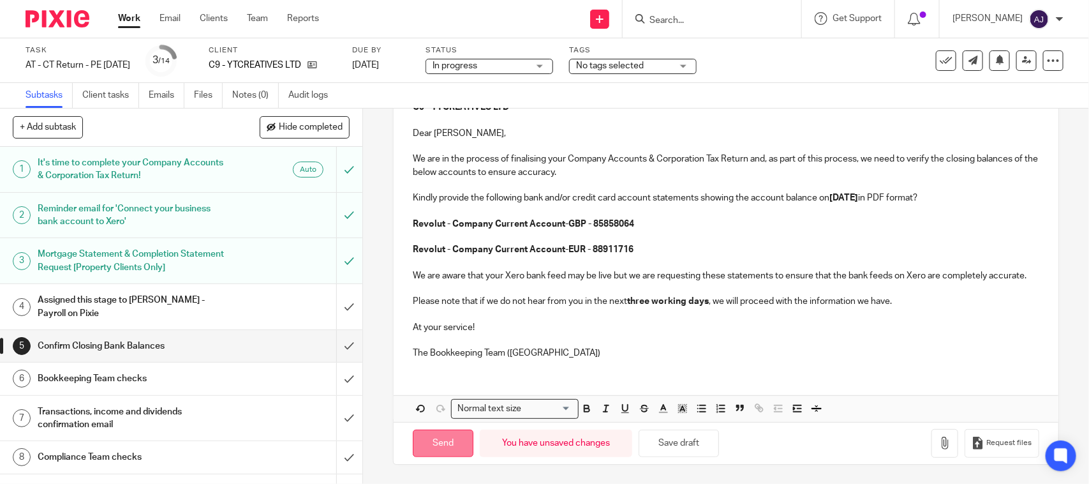
click at [451, 448] on input "Send" at bounding box center [443, 442] width 61 height 27
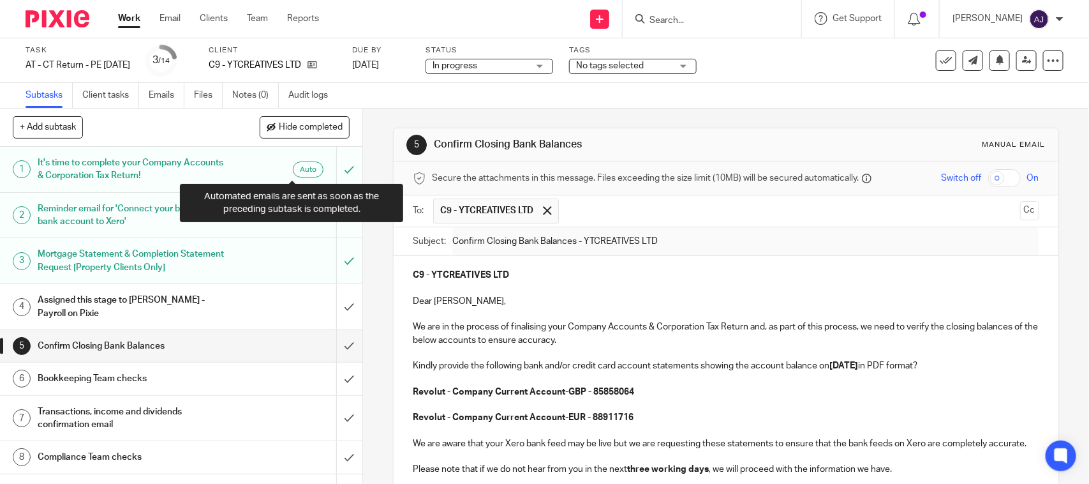
type input "Sent"
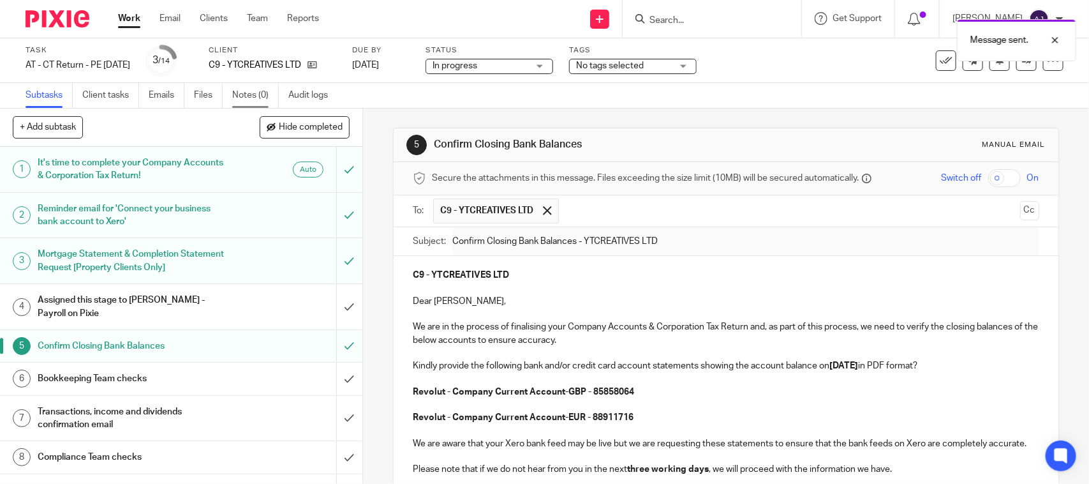
click at [243, 93] on link "Notes (0)" at bounding box center [255, 95] width 47 height 25
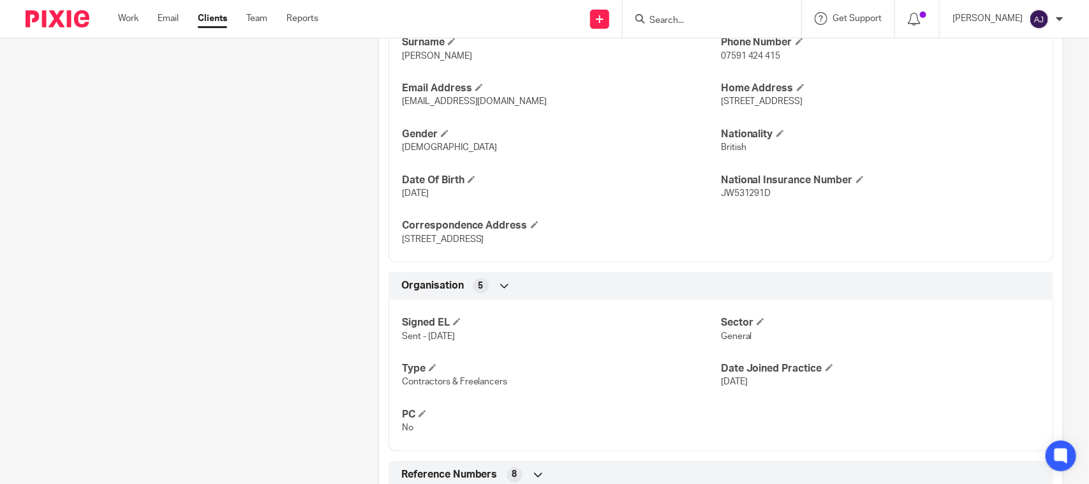
scroll to position [399, 0]
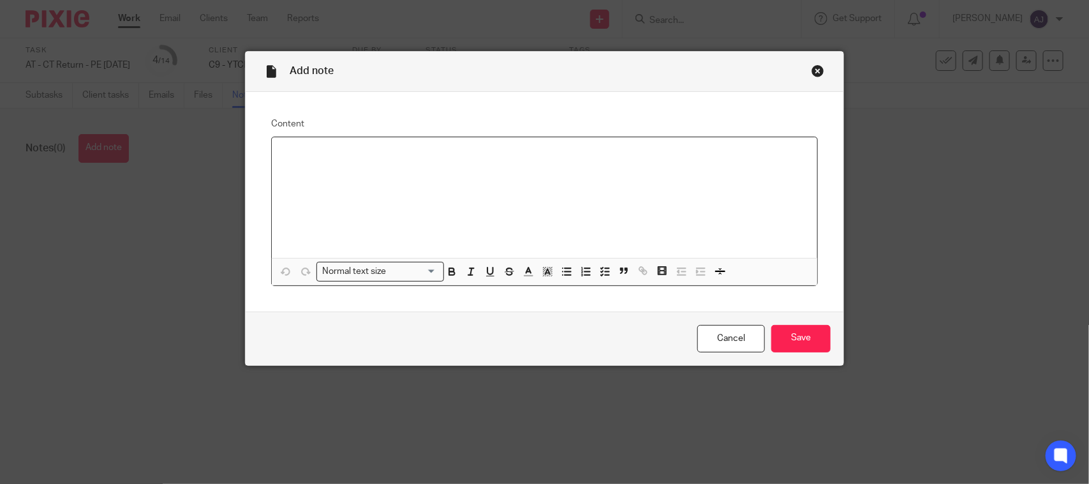
click at [322, 177] on div at bounding box center [545, 197] width 546 height 121
click at [805, 346] on input "Save" at bounding box center [800, 338] width 59 height 27
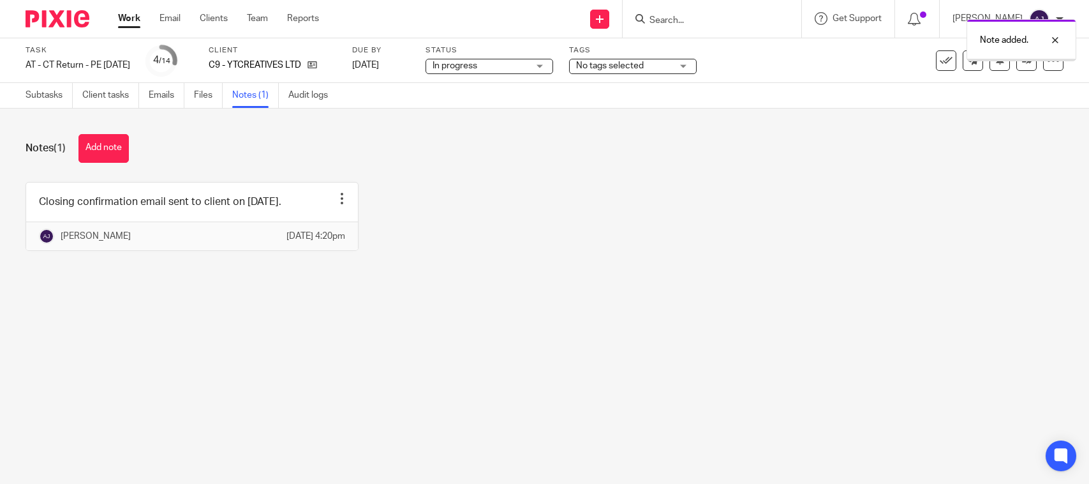
click at [38, 89] on link "Subtasks" at bounding box center [49, 95] width 47 height 25
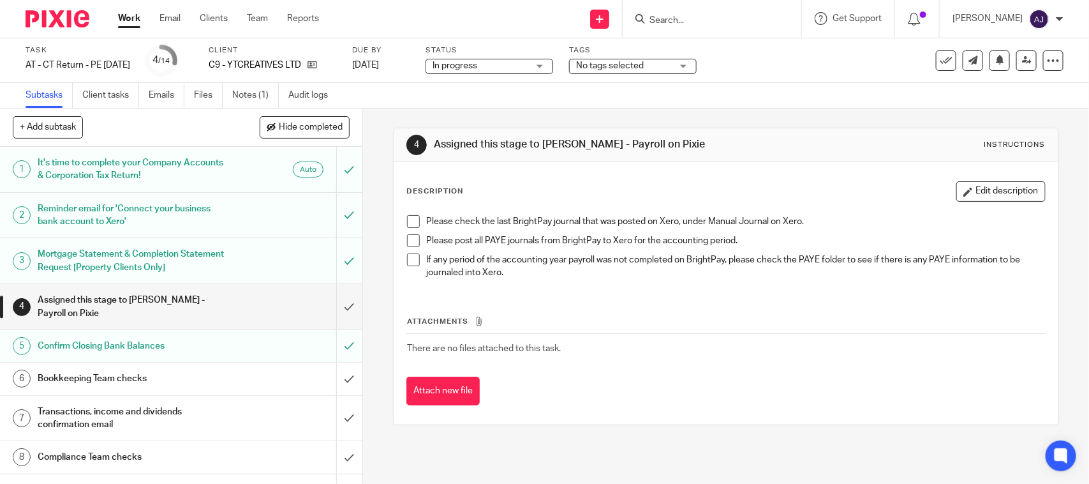
click at [175, 381] on h1 "Bookkeeping Team checks" at bounding box center [133, 378] width 191 height 19
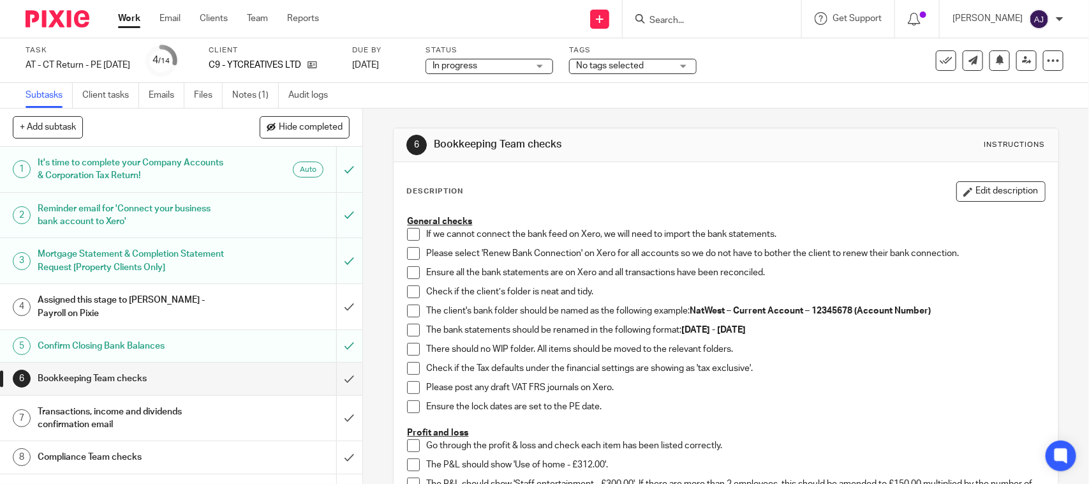
click at [410, 235] on span at bounding box center [413, 234] width 13 height 13
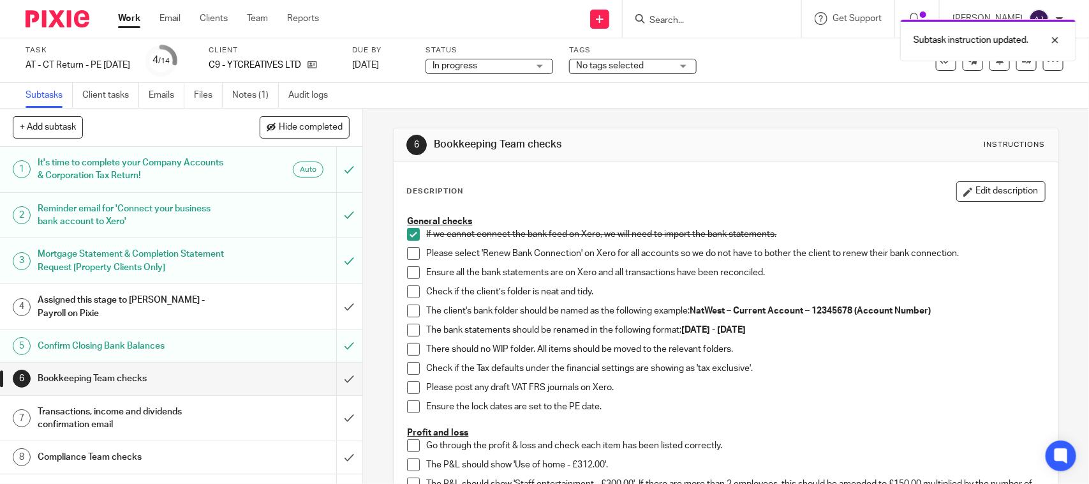
click at [409, 248] on span at bounding box center [413, 253] width 13 height 13
click at [408, 273] on span at bounding box center [413, 272] width 13 height 13
click at [407, 288] on span at bounding box center [413, 291] width 13 height 13
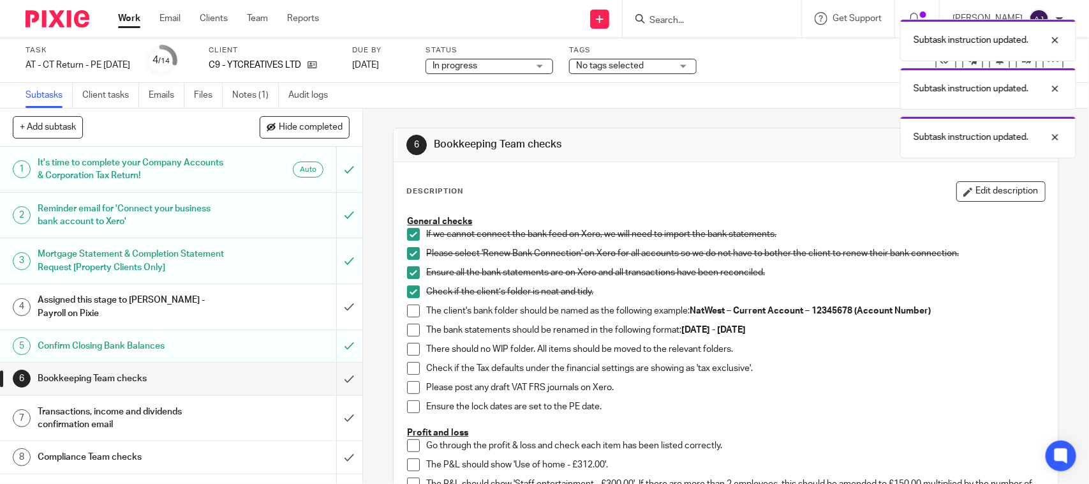
click at [407, 303] on li "Check if the client’s folder is neat and tidy." at bounding box center [725, 294] width 637 height 19
click at [407, 318] on li "The client's bank folder should be named as the following example: NatWest – Cu…" at bounding box center [725, 313] width 637 height 19
click at [407, 308] on span at bounding box center [413, 310] width 13 height 13
drag, startPoint x: 408, startPoint y: 329, endPoint x: 410, endPoint y: 348, distance: 19.2
click at [408, 330] on span at bounding box center [413, 330] width 13 height 13
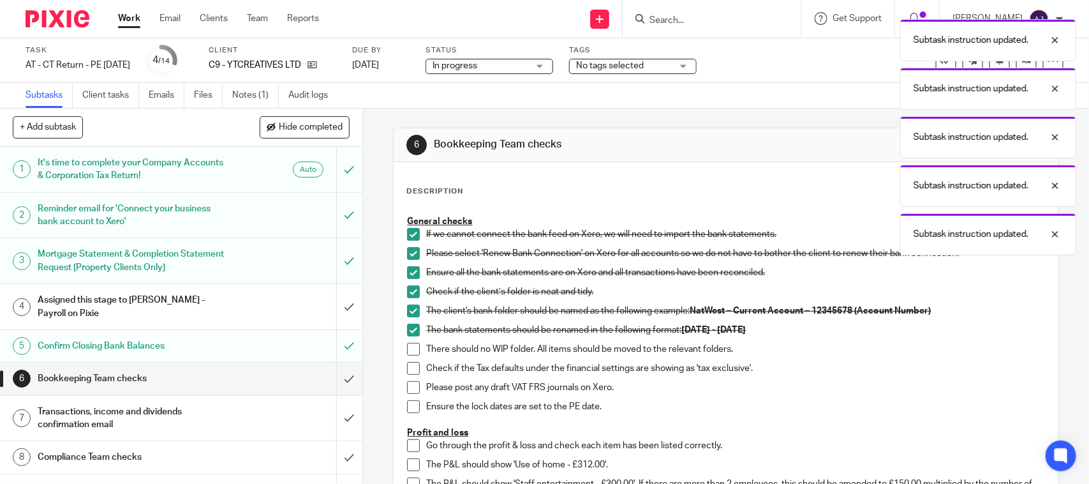
click at [410, 350] on span at bounding box center [413, 349] width 13 height 13
click at [412, 371] on span at bounding box center [413, 368] width 13 height 13
click at [409, 385] on span at bounding box center [413, 387] width 13 height 13
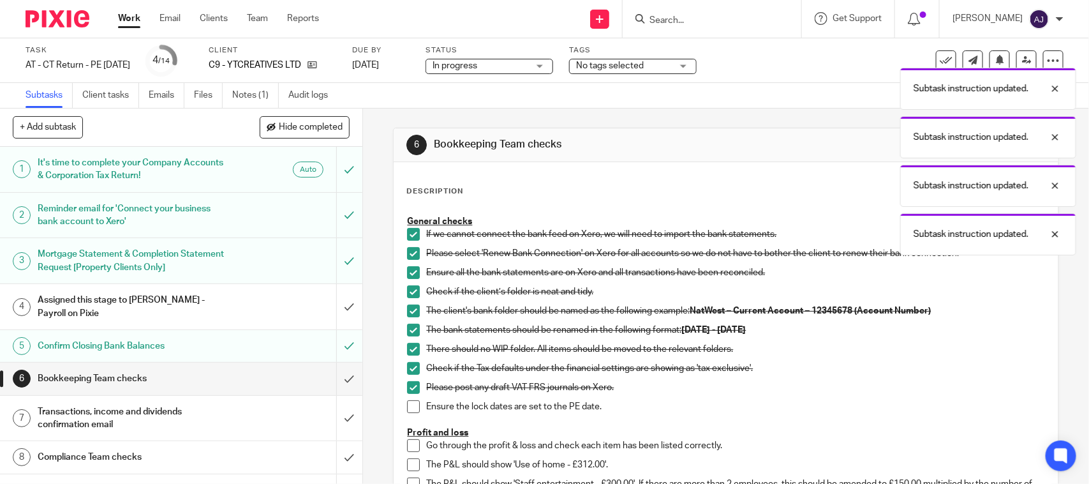
click at [407, 407] on span at bounding box center [413, 406] width 13 height 13
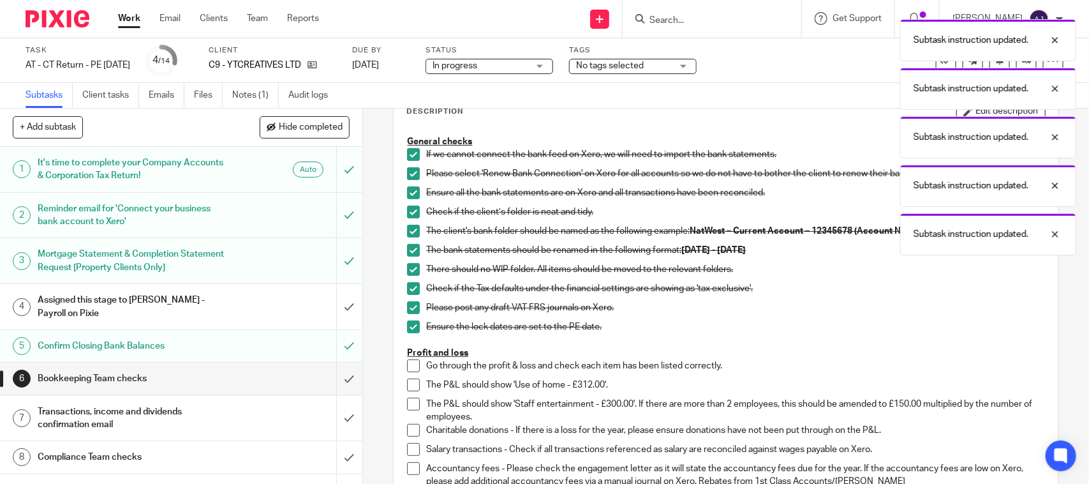
scroll to position [80, 0]
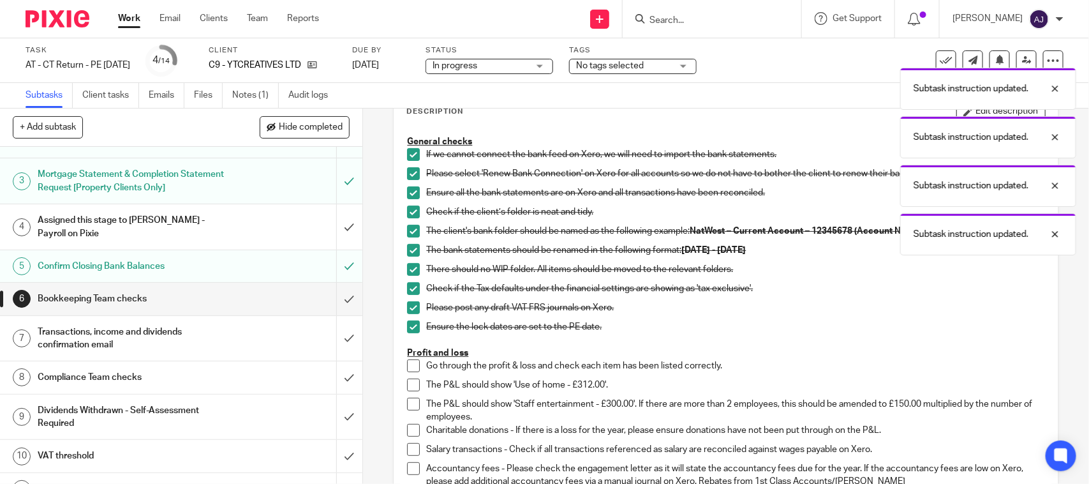
click at [107, 341] on h1 "Transactions, income and dividends confirmation email" at bounding box center [133, 338] width 191 height 33
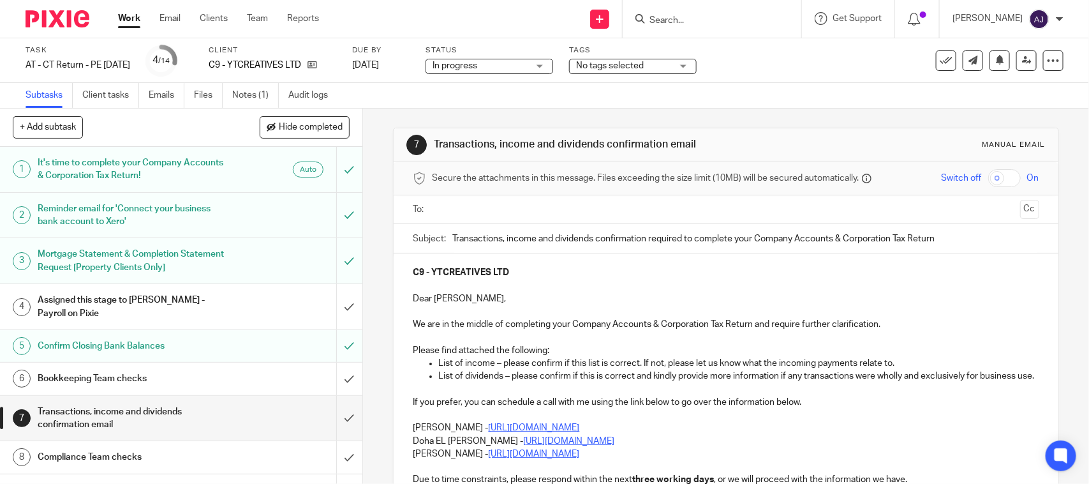
scroll to position [80, 0]
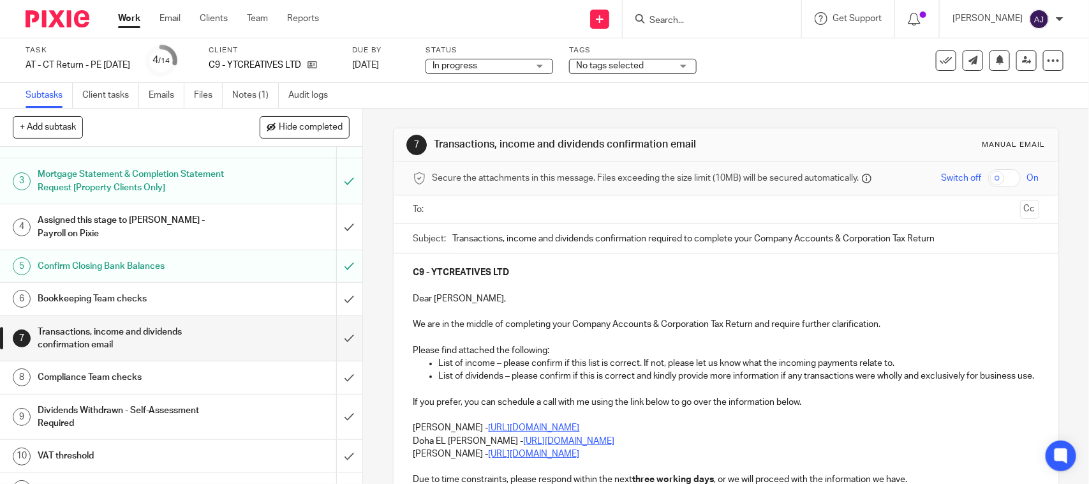
click at [433, 373] on ul "List of dividends – please confirm if this is correct and kindly provide more i…" at bounding box center [726, 375] width 626 height 13
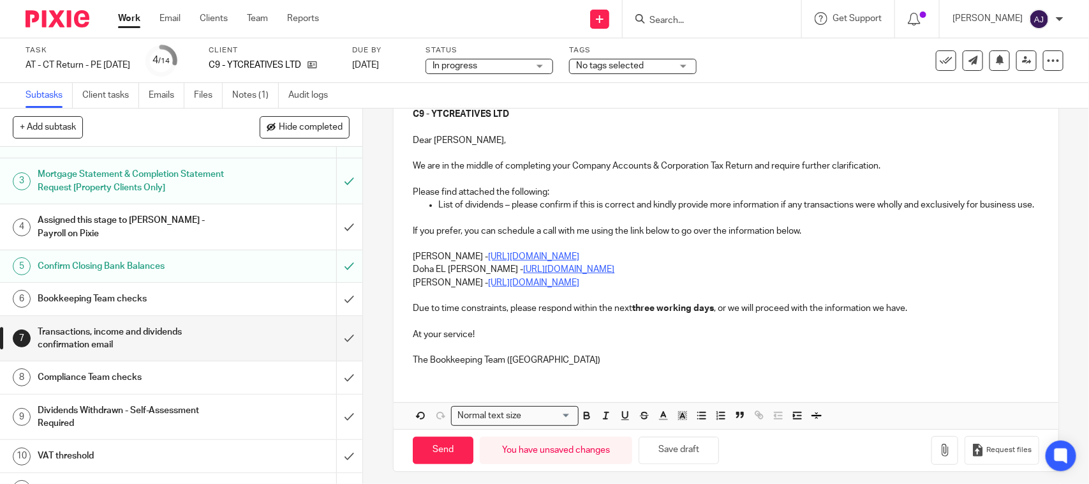
scroll to position [160, 0]
click at [413, 262] on p "[PERSON_NAME] - [URL][DOMAIN_NAME]" at bounding box center [726, 255] width 626 height 13
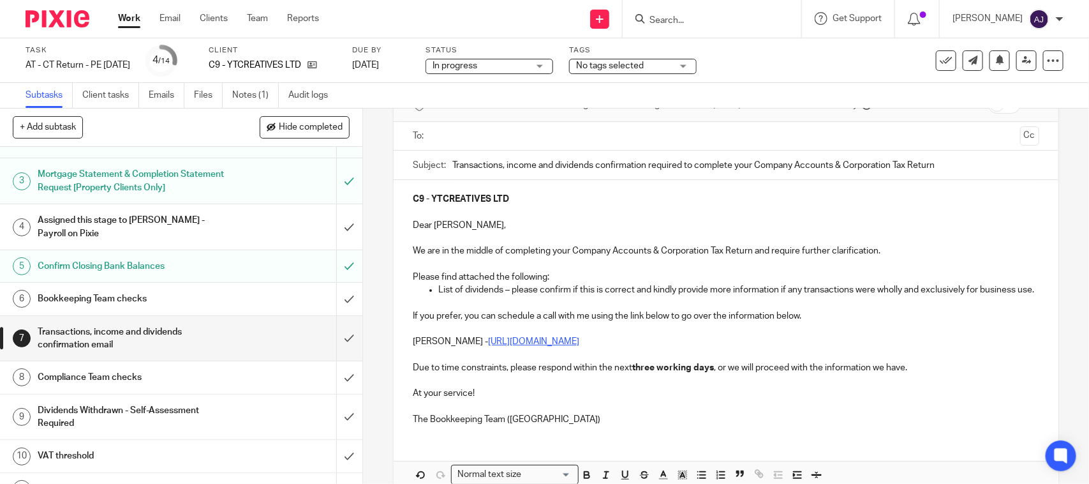
scroll to position [0, 0]
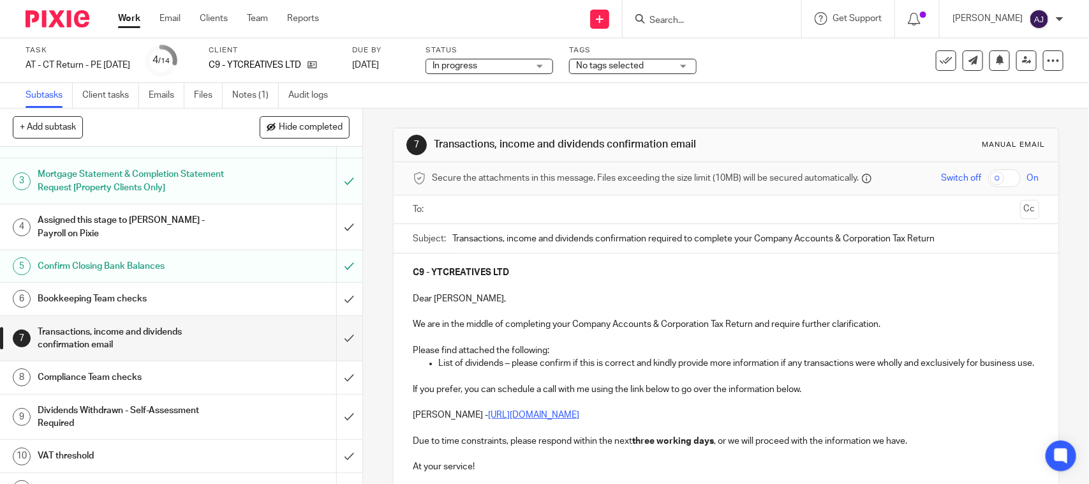
click at [553, 270] on p "C9 - YTCREATIVES LTD" at bounding box center [726, 272] width 626 height 13
copy strong "YTCREATIVES LTD"
paste input "YTCREATIVES LTD"
type input "Transactions, income and dividends confirmation required to complete your Compa…"
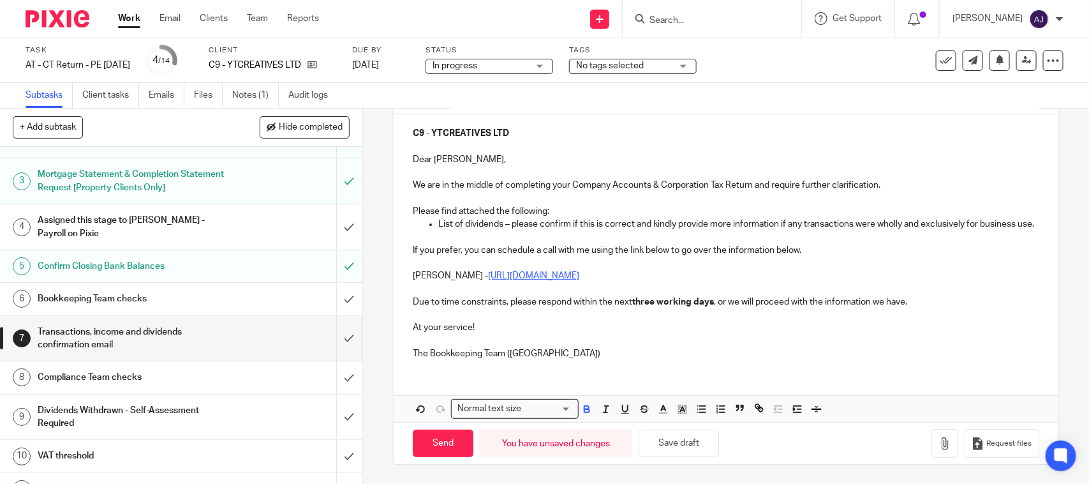
scroll to position [154, 0]
click at [678, 442] on button "Save draft" at bounding box center [679, 442] width 80 height 27
